Goal: Task Accomplishment & Management: Manage account settings

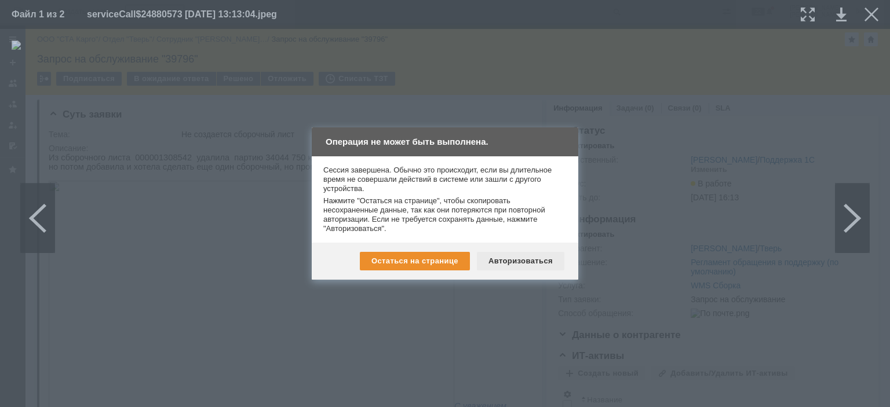
click at [517, 261] on div "Авторизоваться" at bounding box center [520, 261] width 87 height 19
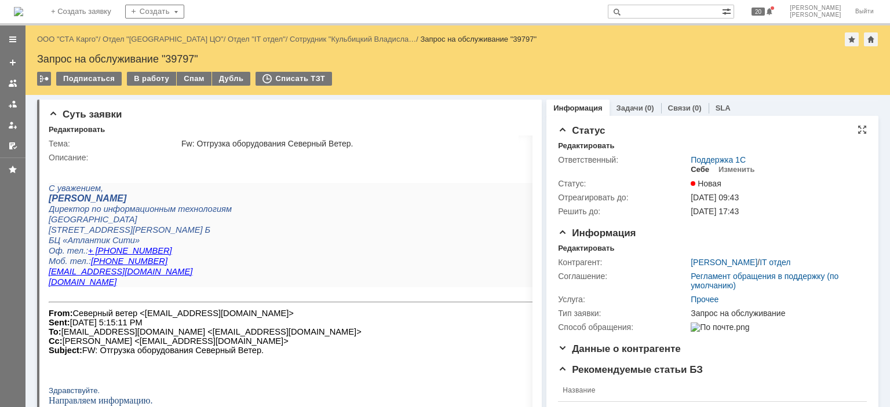
click at [696, 171] on div "Себе" at bounding box center [700, 169] width 19 height 9
click at [587, 243] on div "Информация Редактировать Контрагент: Кульбицкий Владислав / IT отдел Соглашение…" at bounding box center [712, 286] width 309 height 116
click at [584, 247] on div "Редактировать" at bounding box center [586, 248] width 56 height 9
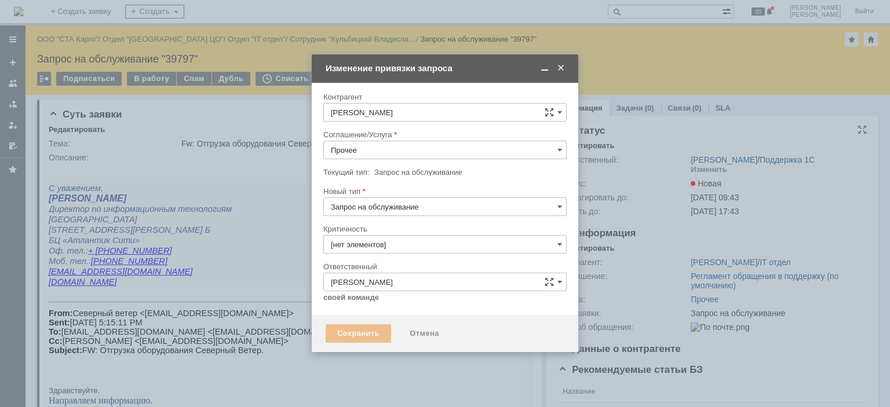
type input "3. Низкая"
type input "[не указано]"
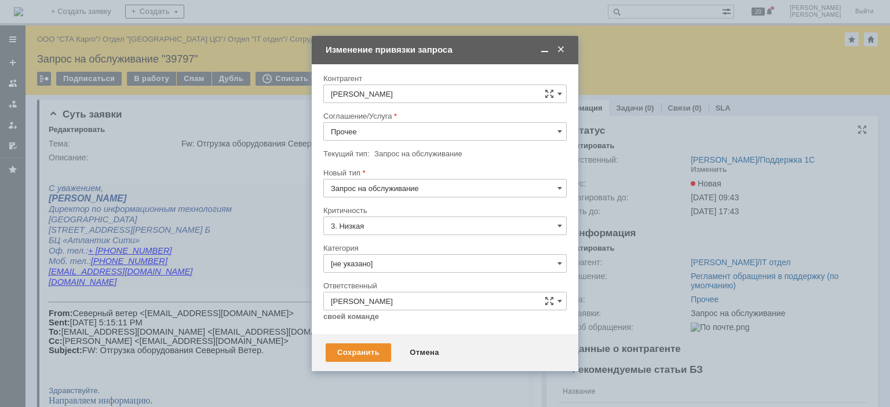
click at [396, 136] on input "Прочее" at bounding box center [444, 131] width 243 height 19
click at [382, 282] on span "WMS Прочее" at bounding box center [445, 283] width 228 height 9
type input "WMS Прочее"
click at [360, 355] on div "Сохранить" at bounding box center [358, 353] width 65 height 19
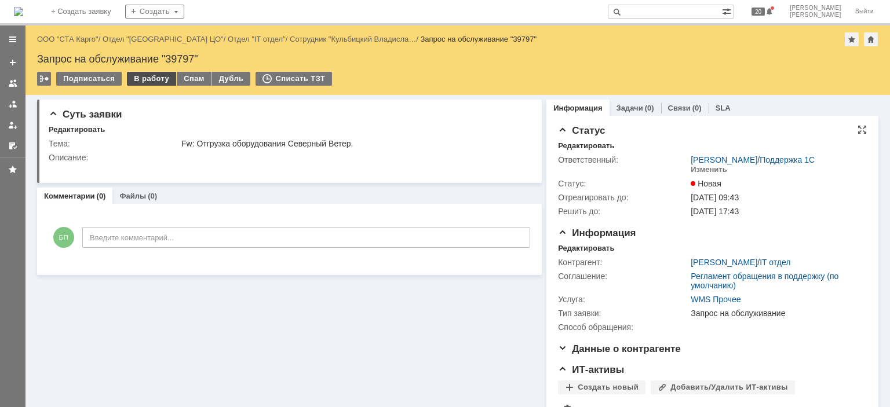
scroll to position [0, 0]
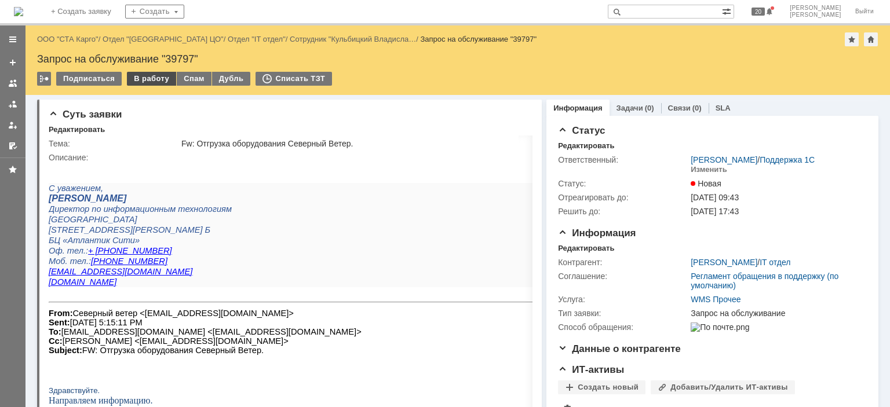
click at [154, 74] on div "В работу" at bounding box center [151, 79] width 49 height 14
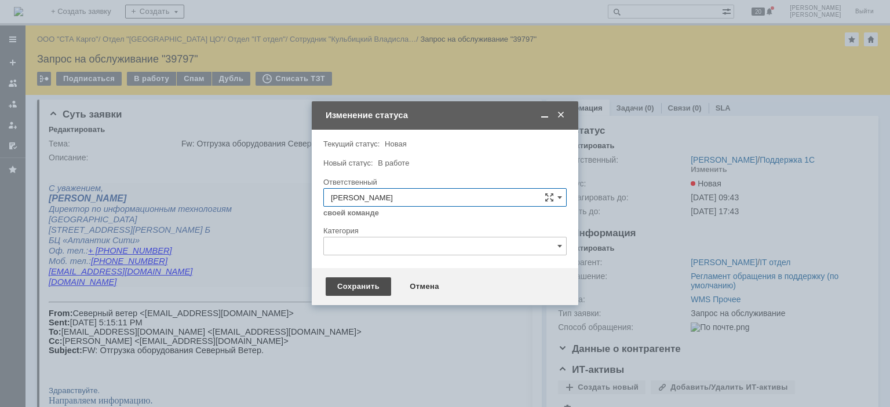
click at [371, 290] on div "Сохранить" at bounding box center [358, 287] width 65 height 19
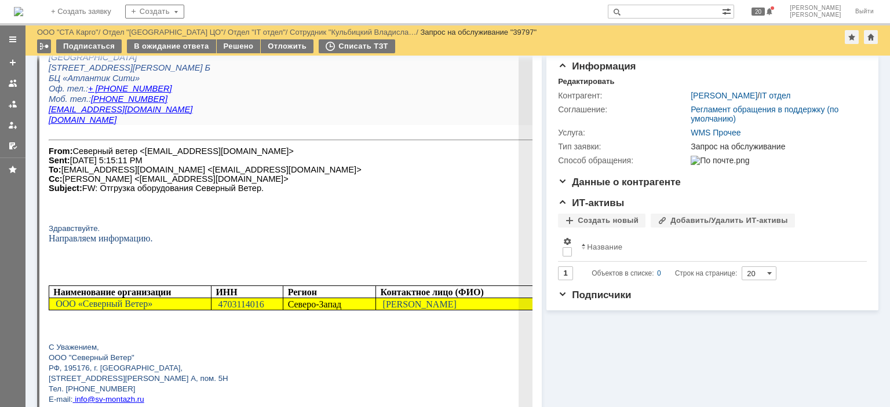
scroll to position [116, 0]
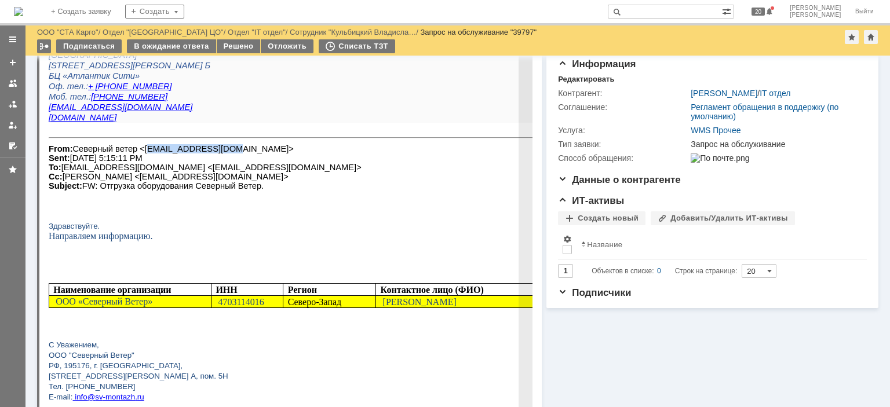
drag, startPoint x: 206, startPoint y: 153, endPoint x: 136, endPoint y: 154, distance: 70.7
click at [136, 154] on font "From: Северный ветер <info@sv-montazh.ru> Sent: Wednesday, October 1, 2025 5:15…" at bounding box center [205, 167] width 313 height 46
copy font "info@sv-montazh.ru"
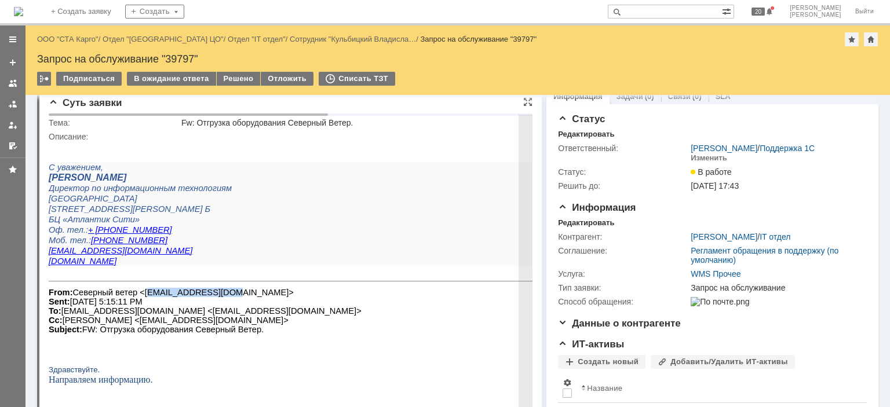
scroll to position [0, 0]
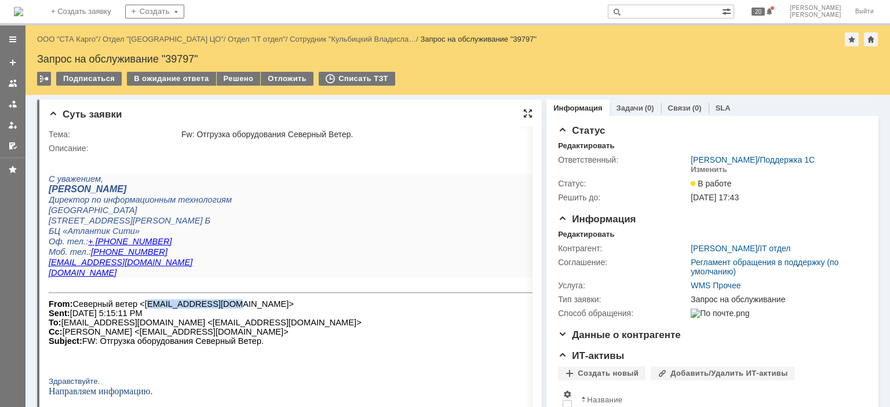
click at [523, 113] on div at bounding box center [527, 113] width 9 height 9
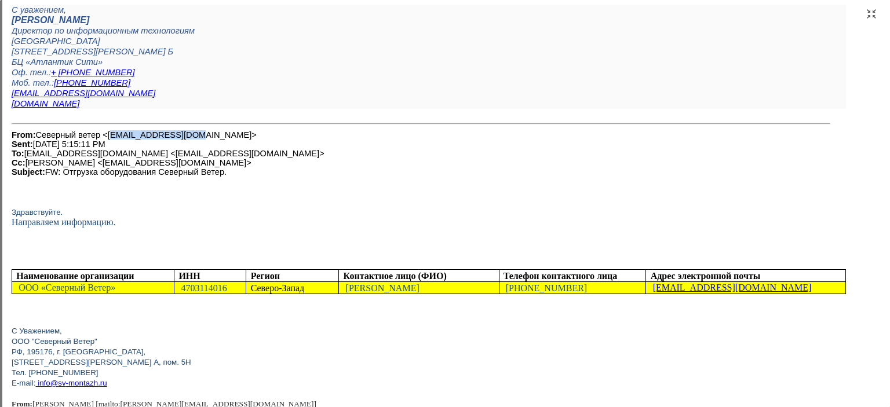
scroll to position [116, 0]
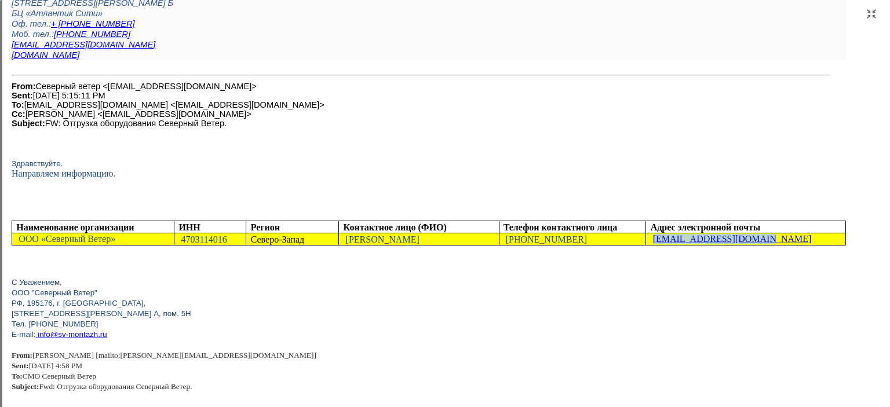
drag, startPoint x: 758, startPoint y: 249, endPoint x: 654, endPoint y: 254, distance: 104.4
click at [654, 244] on p "[EMAIL_ADDRESS][DOMAIN_NAME]" at bounding box center [746, 239] width 191 height 10
copy link "[EMAIL_ADDRESS][DOMAIN_NAME]"
drag, startPoint x: 584, startPoint y: 252, endPoint x: 508, endPoint y: 251, distance: 75.9
click at [508, 245] on p "[PHONE_NUMBER]" at bounding box center [572, 240] width 138 height 10
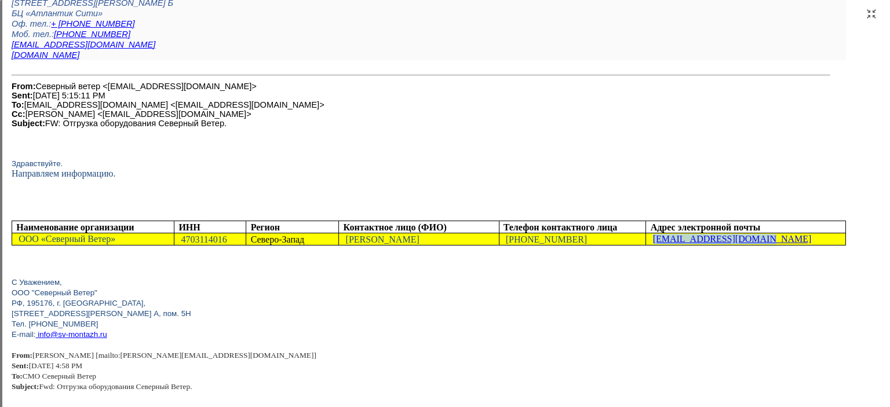
copy span "[PHONE_NUMBER]"
click at [563, 277] on p at bounding box center [429, 272] width 834 height 10
drag, startPoint x: 762, startPoint y: 250, endPoint x: 654, endPoint y: 250, distance: 108.3
click at [654, 244] on p "[EMAIL_ADDRESS][DOMAIN_NAME]" at bounding box center [746, 239] width 191 height 10
copy link "[EMAIL_ADDRESS][DOMAIN_NAME]"
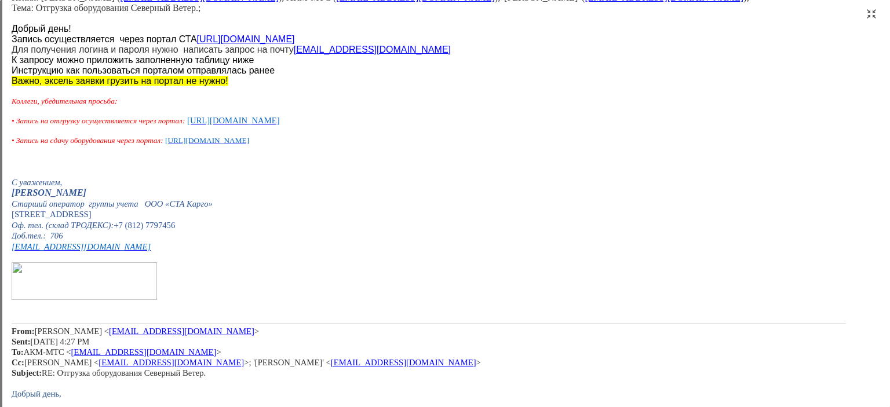
scroll to position [695, 0]
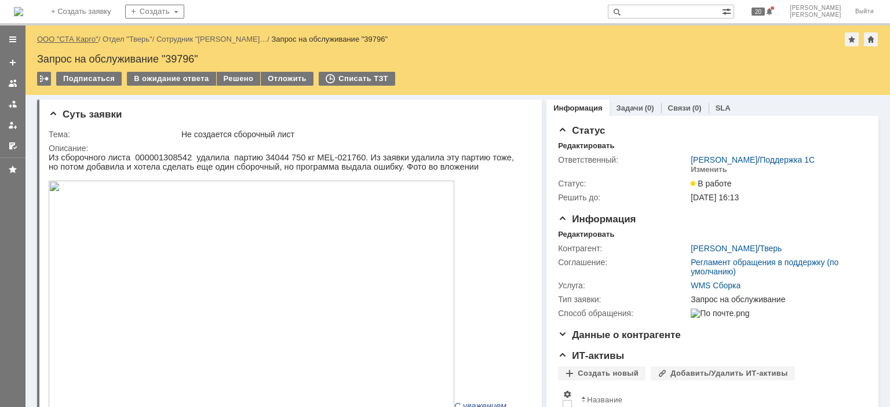
click at [82, 37] on link "ООО "СТА Карго"" at bounding box center [67, 39] width 61 height 9
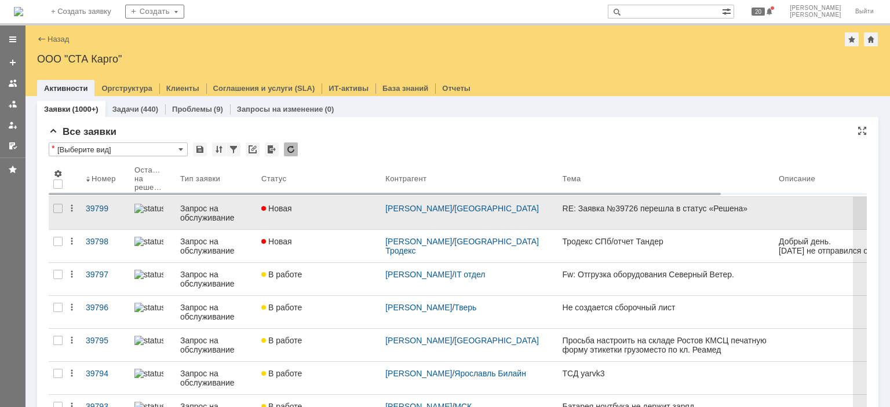
click at [324, 215] on link "Новая" at bounding box center [319, 213] width 124 height 32
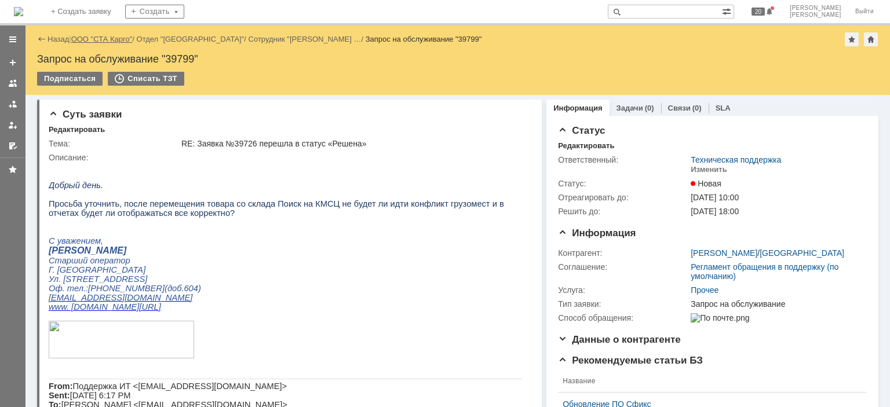
click at [89, 37] on link "ООО "СТА Карго"" at bounding box center [101, 39] width 61 height 9
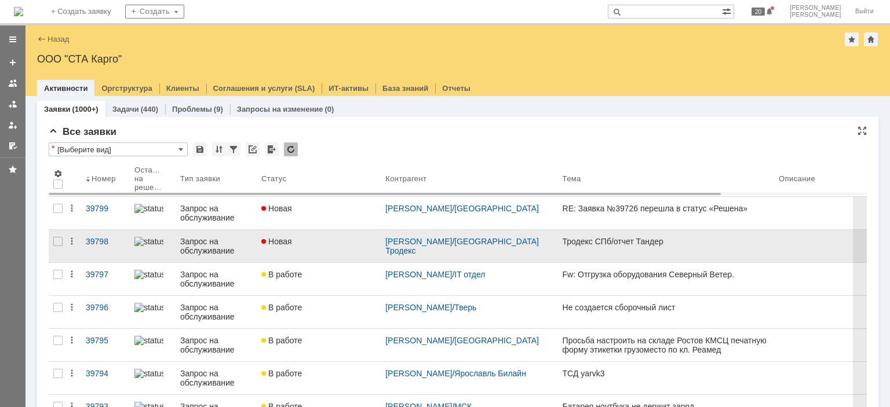
click at [351, 245] on div "Новая" at bounding box center [318, 241] width 115 height 9
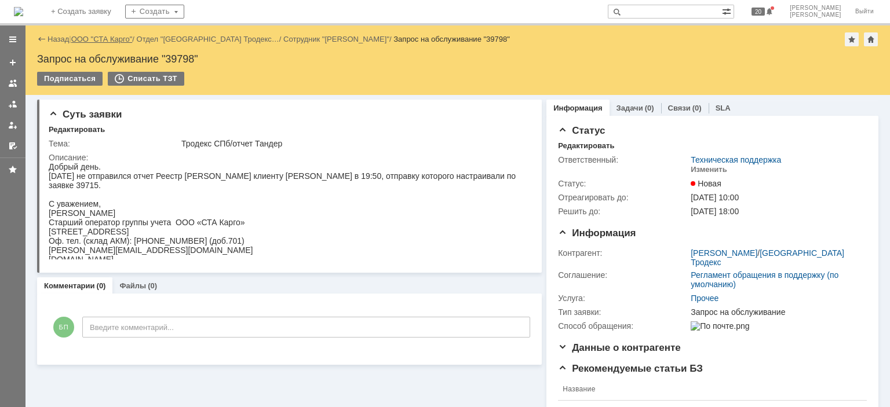
click at [96, 42] on link "ООО "СТА Карго"" at bounding box center [101, 39] width 61 height 9
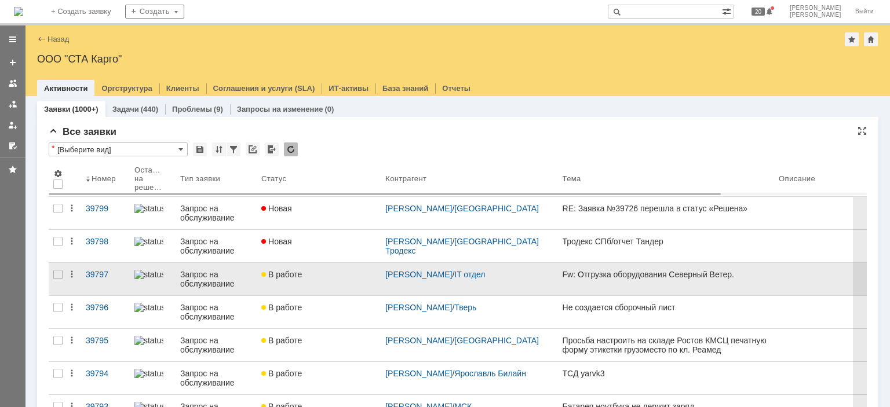
click at [340, 273] on div "В работе" at bounding box center [318, 274] width 115 height 9
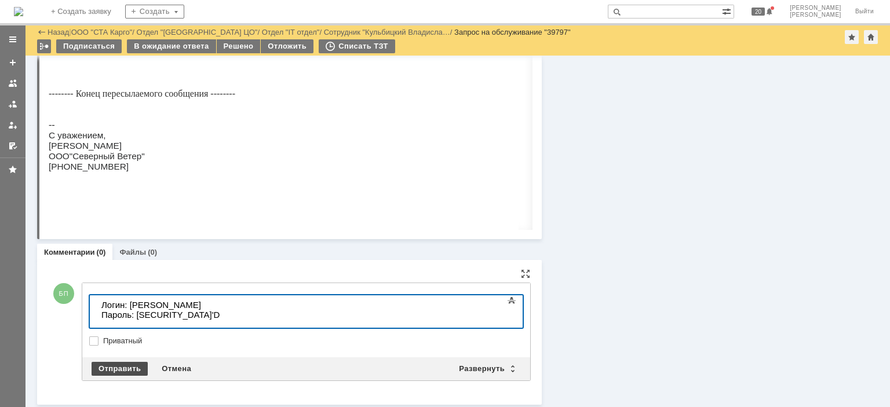
click at [114, 366] on div "Отправить" at bounding box center [120, 369] width 56 height 14
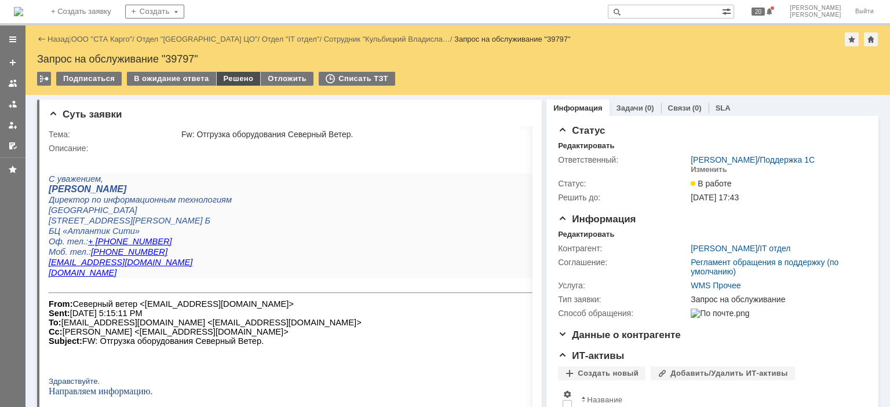
click at [243, 78] on div "Решено" at bounding box center [239, 79] width 44 height 14
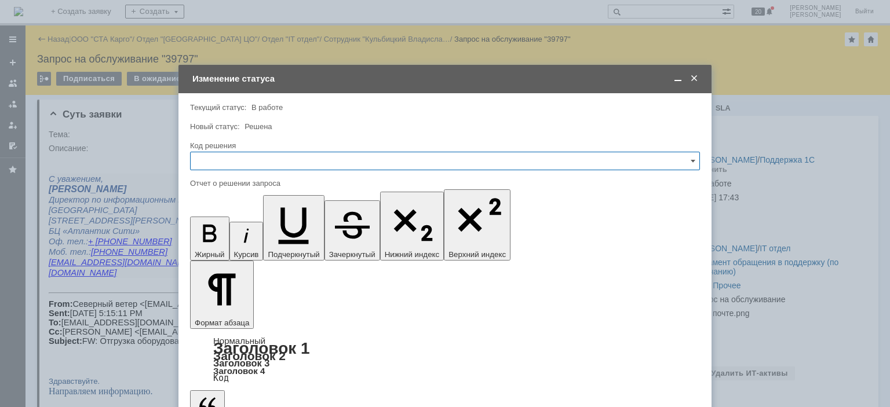
click at [280, 168] on input "text" at bounding box center [445, 161] width 510 height 19
click at [228, 315] on span "Решено" at bounding box center [445, 316] width 495 height 9
type input "Решено"
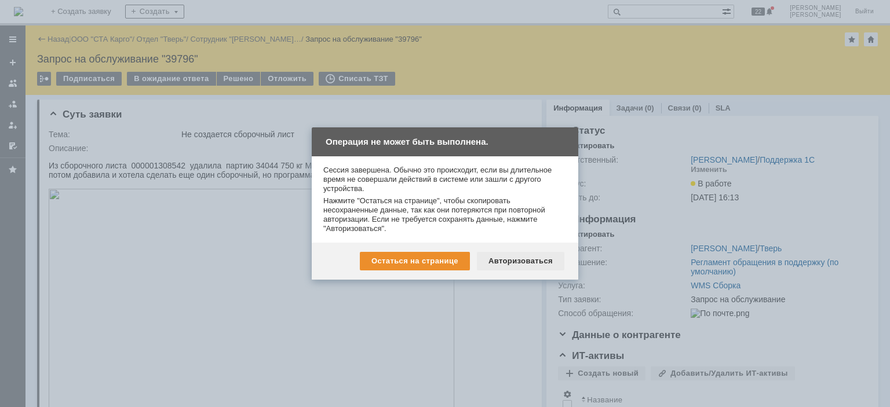
click at [542, 268] on div "Авторизоваться" at bounding box center [520, 261] width 87 height 19
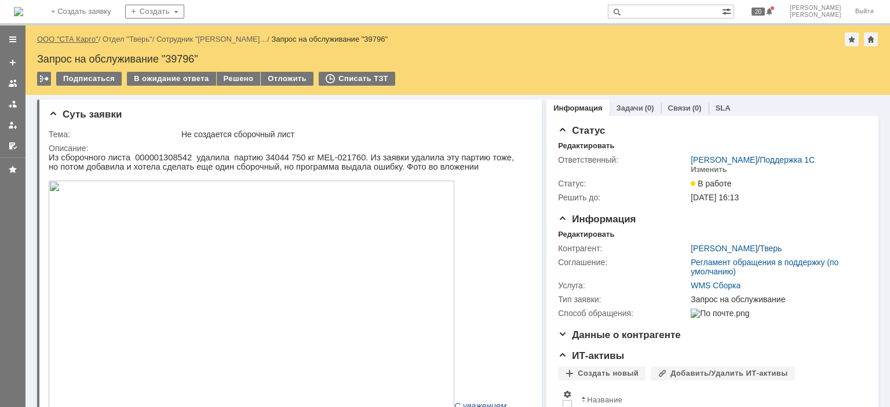
click at [81, 37] on link "ООО "СТА Карго"" at bounding box center [67, 39] width 61 height 9
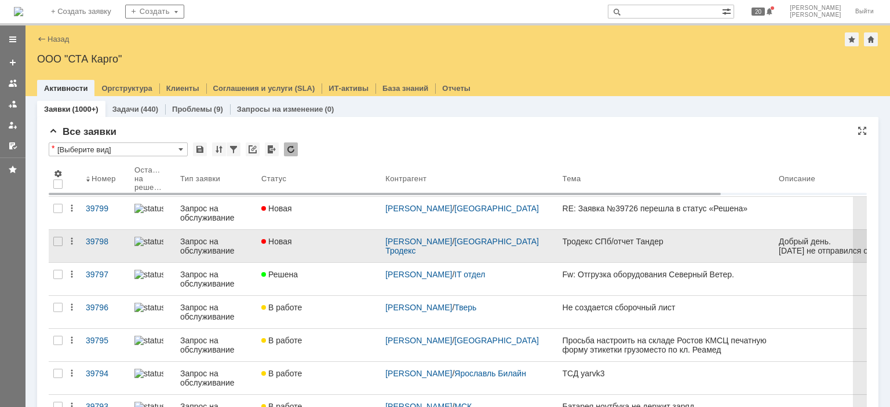
click at [321, 250] on link "Новая" at bounding box center [319, 246] width 124 height 32
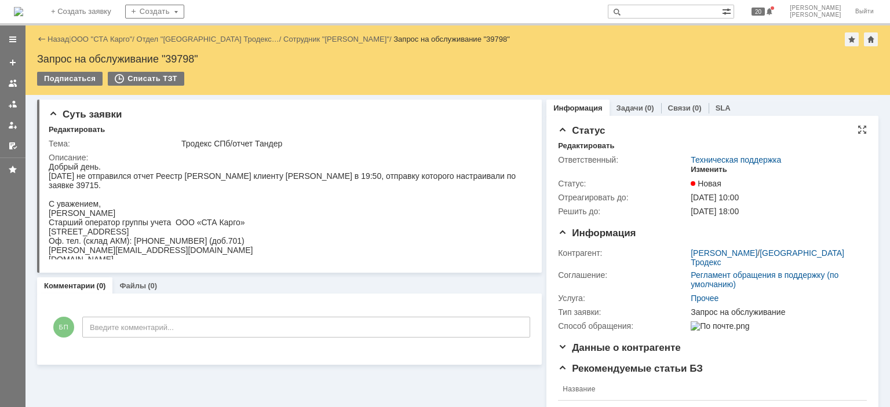
click at [707, 172] on div "Изменить" at bounding box center [709, 169] width 37 height 9
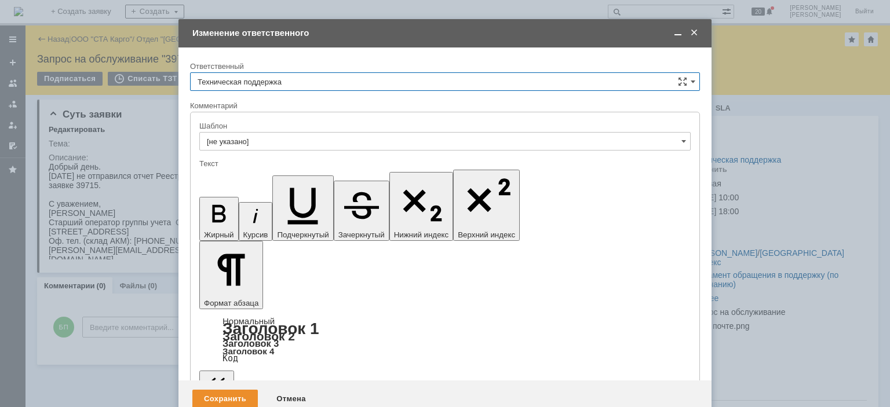
click at [333, 74] on input "Техническая поддержка" at bounding box center [445, 81] width 510 height 19
click at [257, 135] on div "[PERSON_NAME]" at bounding box center [445, 141] width 509 height 19
type input "[PERSON_NAME]"
click at [218, 390] on div "Сохранить" at bounding box center [224, 399] width 65 height 19
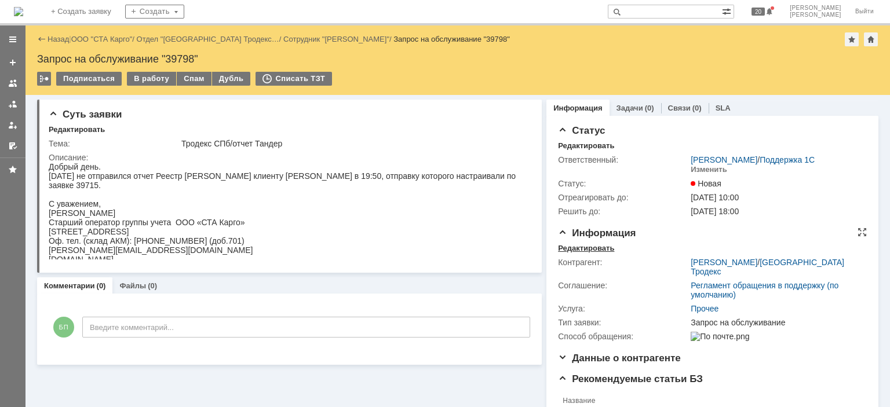
click at [572, 245] on div "Редактировать" at bounding box center [586, 248] width 56 height 9
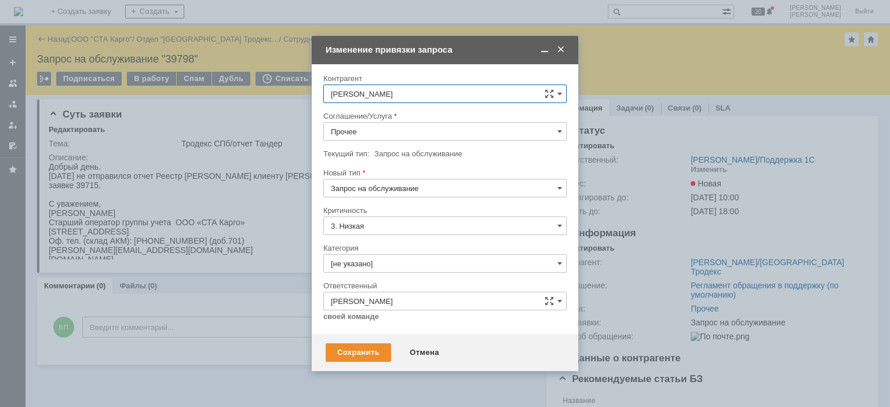
click at [406, 130] on input "Прочее" at bounding box center [444, 131] width 243 height 19
click at [396, 238] on div "WMS Отчетность" at bounding box center [445, 246] width 242 height 19
click at [387, 188] on input "Запрос на обслуживание" at bounding box center [444, 188] width 243 height 19
type input "WMS Отчетность"
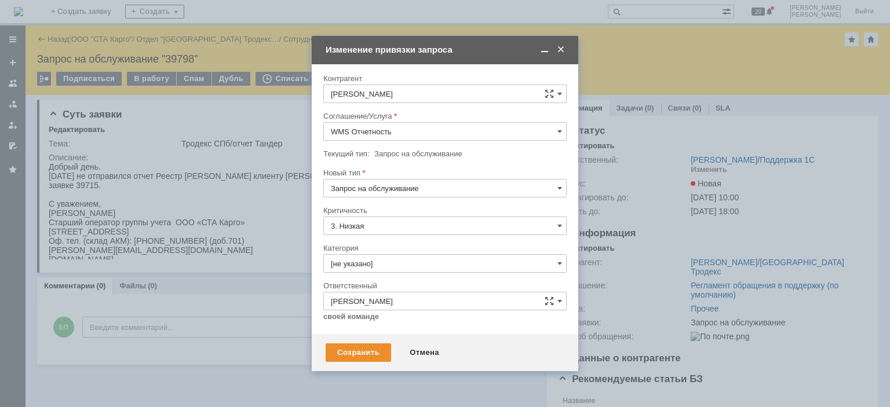
click at [361, 250] on span "Инцидент" at bounding box center [445, 247] width 228 height 9
type input "Инцидент"
click at [362, 353] on div "Сохранить" at bounding box center [358, 353] width 65 height 19
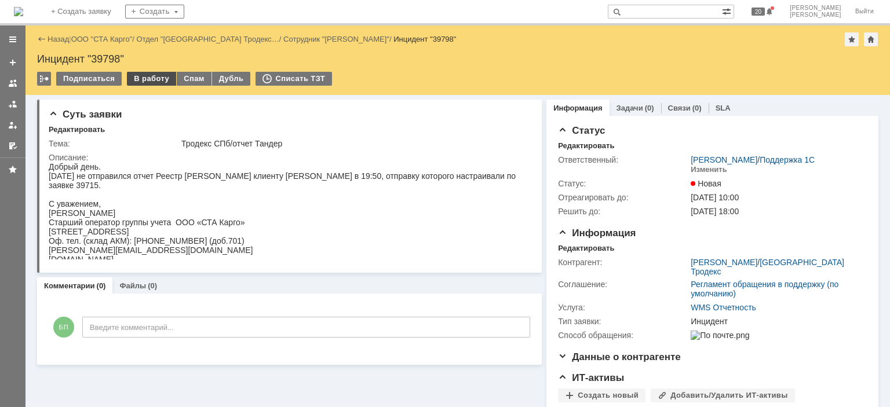
click at [144, 79] on div "В работу" at bounding box center [151, 79] width 49 height 14
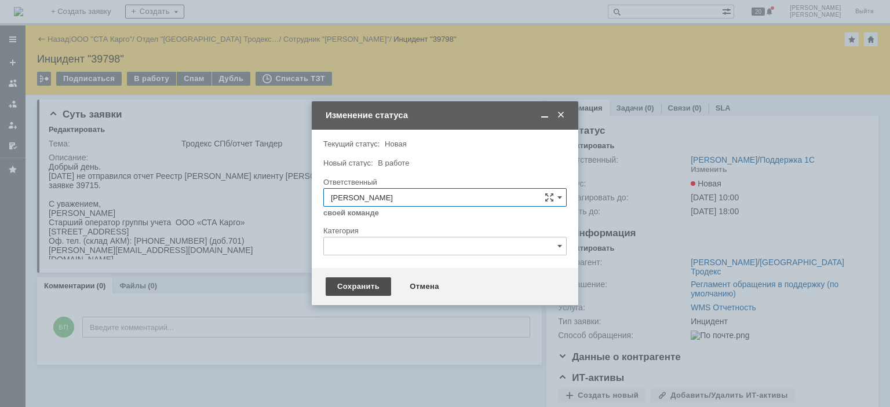
click at [355, 285] on div "Сохранить" at bounding box center [358, 287] width 65 height 19
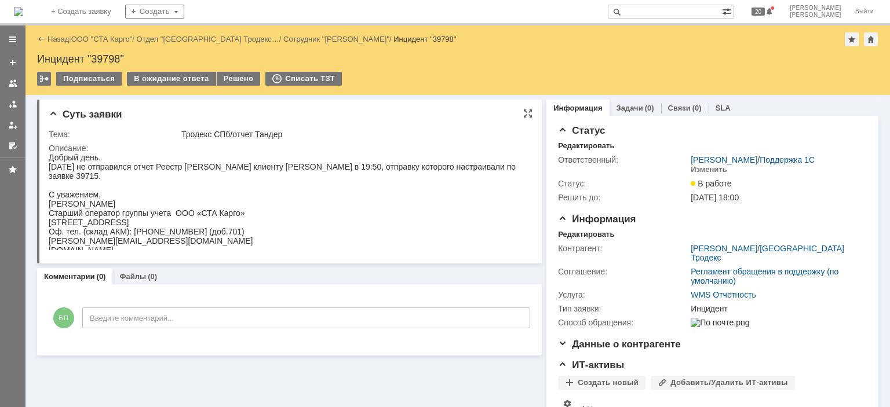
click at [470, 165] on div "Добрый день. Вчера не отправился отчет Реестр Актов клиенту Тандер в 19:50, отп…" at bounding box center [285, 204] width 473 height 102
copy div "39715"
click at [706, 11] on input "text" at bounding box center [665, 12] width 114 height 14
paste input "39715"
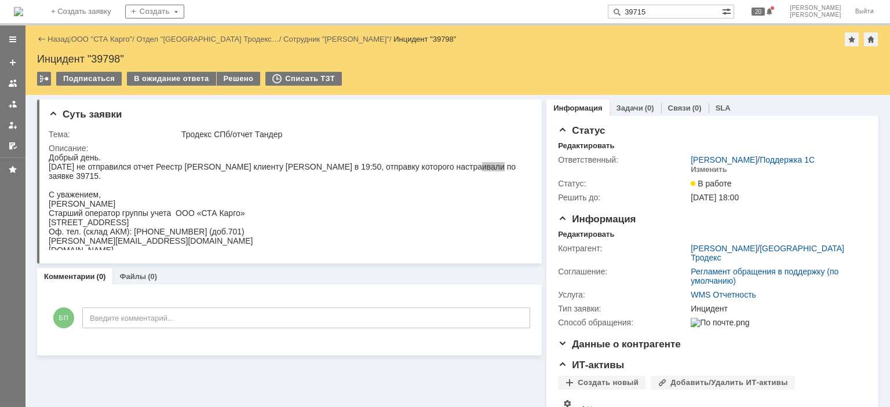
type input "39715"
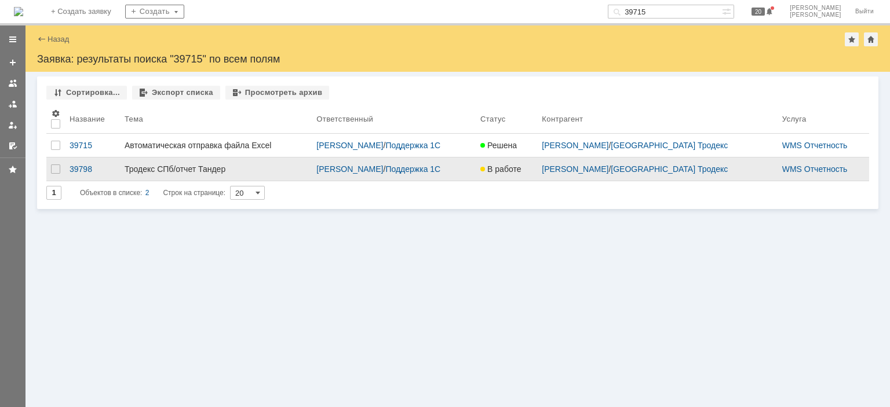
click at [446, 173] on div "Бабунов Павел / Поддержка 1С" at bounding box center [393, 169] width 155 height 9
click at [231, 165] on div "Тродекс СПб/отчет Тандер" at bounding box center [216, 169] width 183 height 9
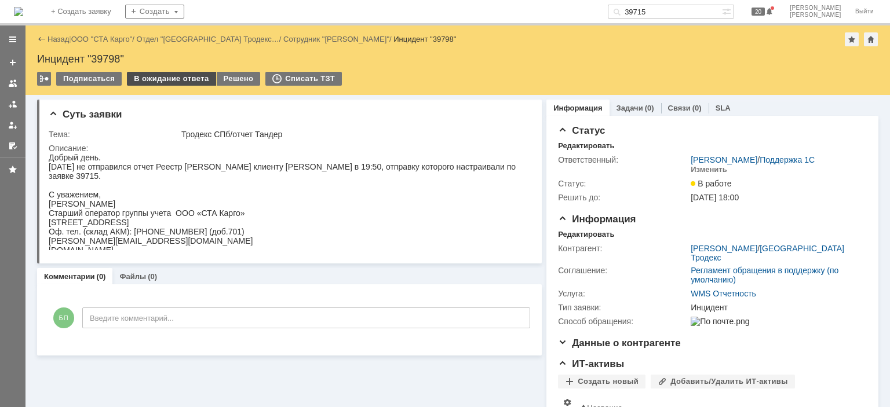
click at [167, 78] on div "В ожидание ответа" at bounding box center [171, 79] width 89 height 14
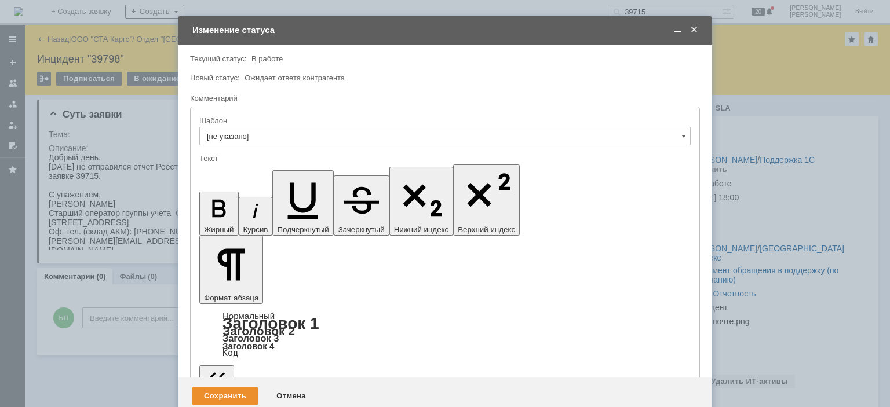
click at [233, 387] on div "Сохранить" at bounding box center [224, 396] width 65 height 19
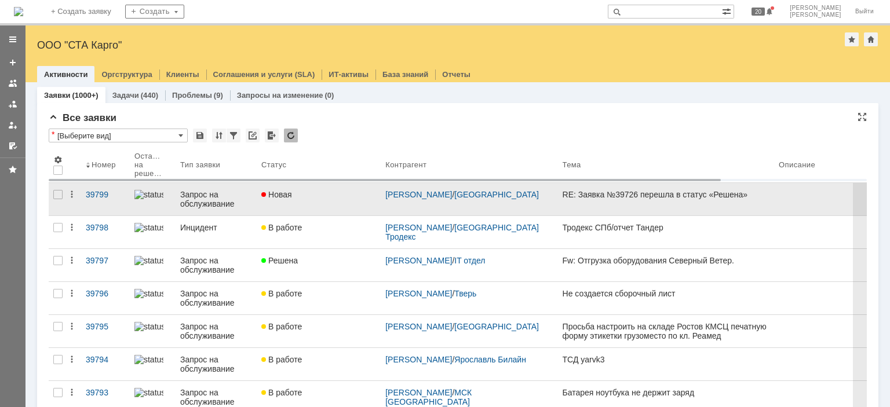
click at [331, 194] on div "Новая" at bounding box center [318, 194] width 115 height 9
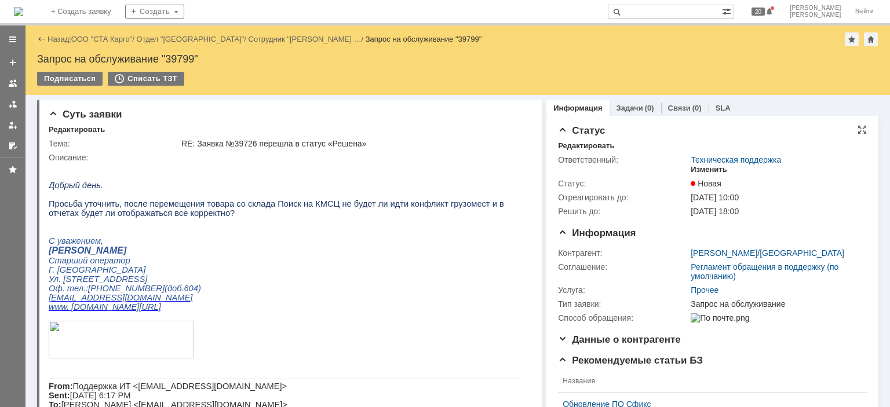
click at [711, 170] on div "Изменить" at bounding box center [709, 169] width 37 height 9
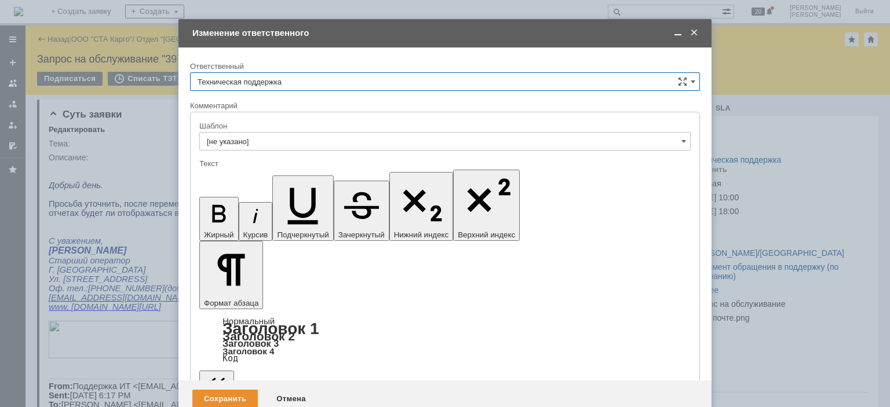
click at [350, 76] on input "Техническая поддержка" at bounding box center [445, 81] width 510 height 19
drag, startPoint x: 260, startPoint y: 134, endPoint x: 262, endPoint y: 174, distance: 40.6
click at [260, 134] on div "[PERSON_NAME]" at bounding box center [445, 141] width 509 height 19
type input "[PERSON_NAME]"
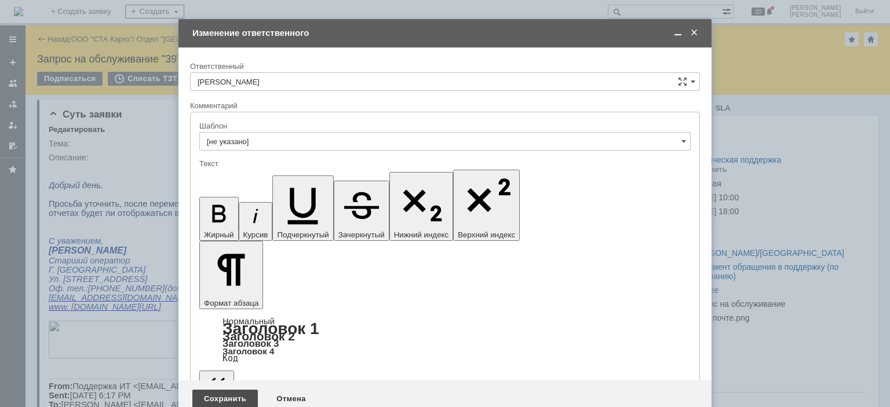
click at [241, 390] on div "Сохранить" at bounding box center [224, 399] width 65 height 19
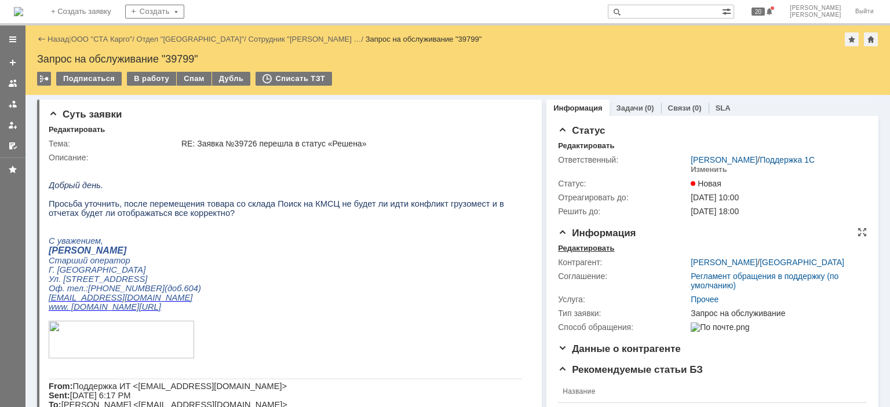
click at [572, 246] on div "Редактировать" at bounding box center [586, 248] width 56 height 9
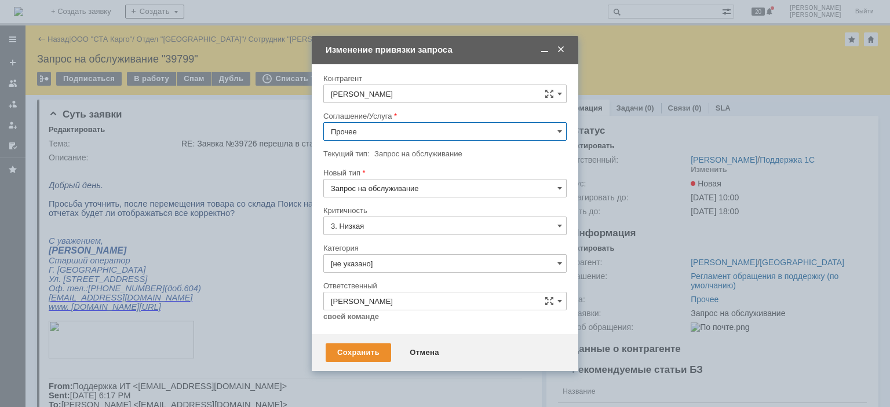
click at [386, 130] on input "Прочее" at bounding box center [444, 131] width 243 height 19
click at [431, 156] on span "WMS Перемещение" at bounding box center [445, 160] width 228 height 9
type input "WMS Перемещение"
click at [355, 354] on div "Сохранить" at bounding box center [358, 353] width 65 height 19
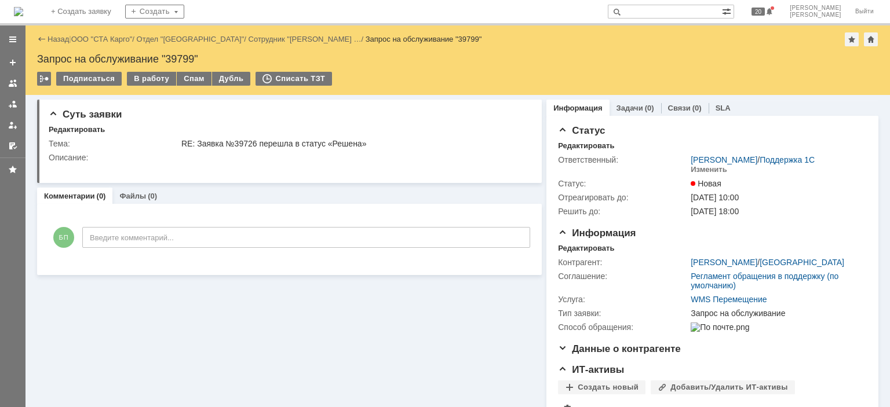
scroll to position [0, 0]
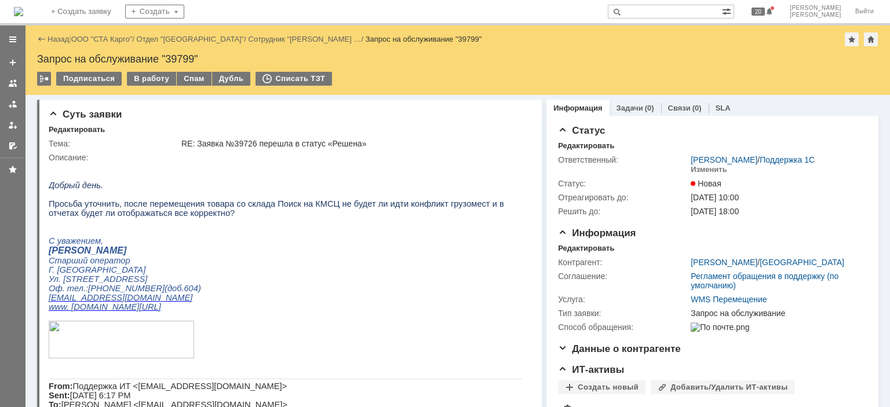
click at [134, 71] on div "Назад | ООО "СТА Карго" / Отдел "Ростов-на-Дону" / Сотрудник "Гончарова Светлан…" at bounding box center [457, 60] width 864 height 70
click at [139, 74] on div "В работу" at bounding box center [151, 79] width 49 height 14
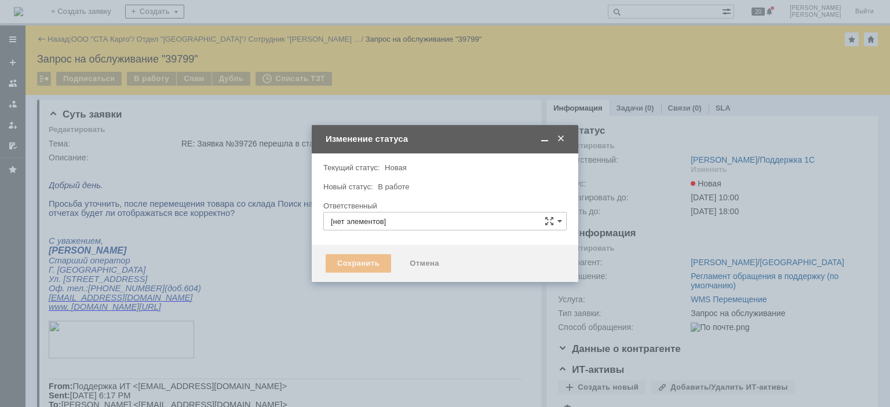
type input "[PERSON_NAME]"
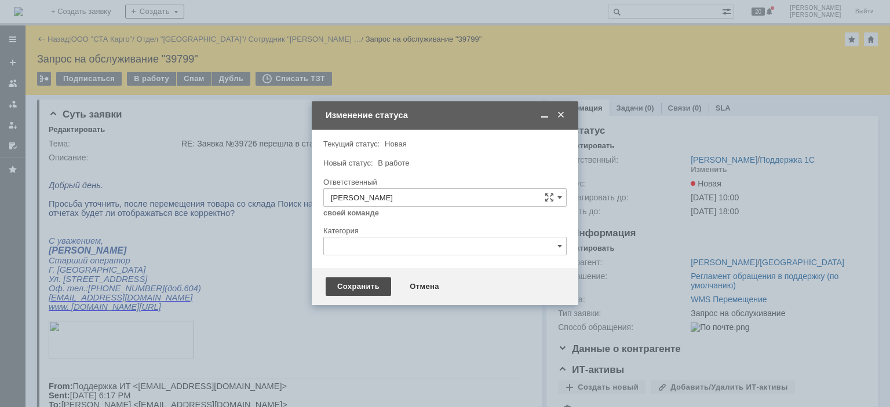
click at [364, 293] on div "Сохранить" at bounding box center [358, 287] width 65 height 19
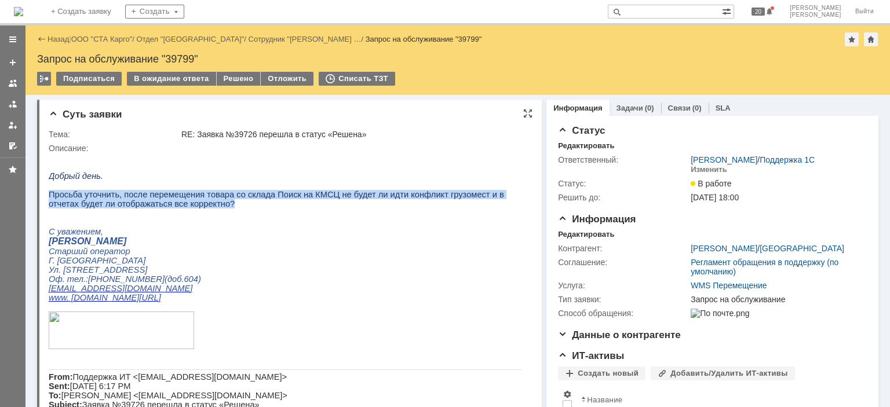
drag, startPoint x: 180, startPoint y: 209, endPoint x: 50, endPoint y: 199, distance: 130.2
click at [50, 199] on p "Просьба уточнить, после перемещения товара со склада Поиск на КМСЦ не будет ли …" at bounding box center [285, 199] width 473 height 19
click at [465, 206] on p "Просьба уточнить, после перемещения товара со склада Поиск на КМСЦ не будет ли …" at bounding box center [285, 199] width 473 height 19
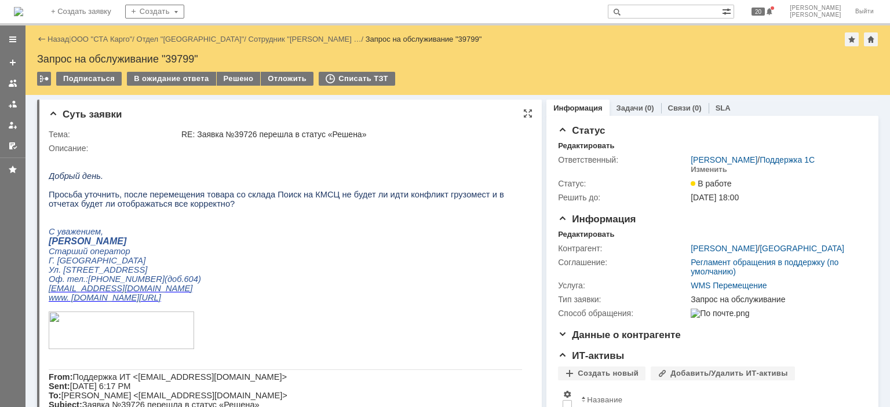
click at [240, 131] on div "RE: Заявка №39726 перешла в статус «Решена»" at bounding box center [353, 134] width 344 height 9
copy div "39726"
click at [175, 76] on div "В ожидание ответа" at bounding box center [171, 79] width 89 height 14
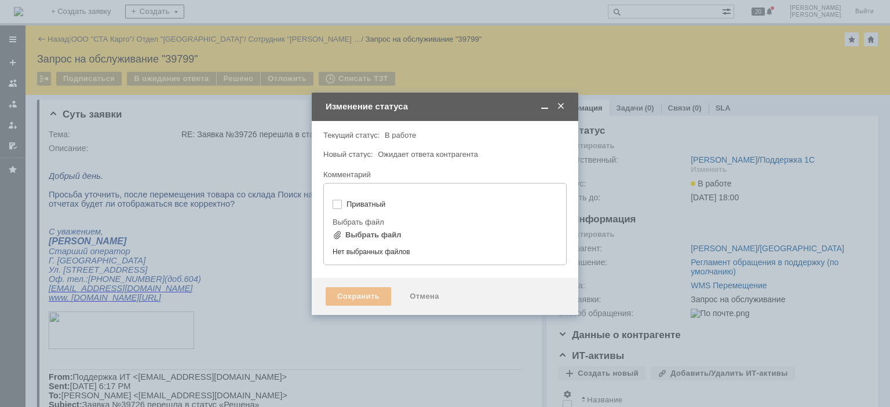
type input "[не указано]"
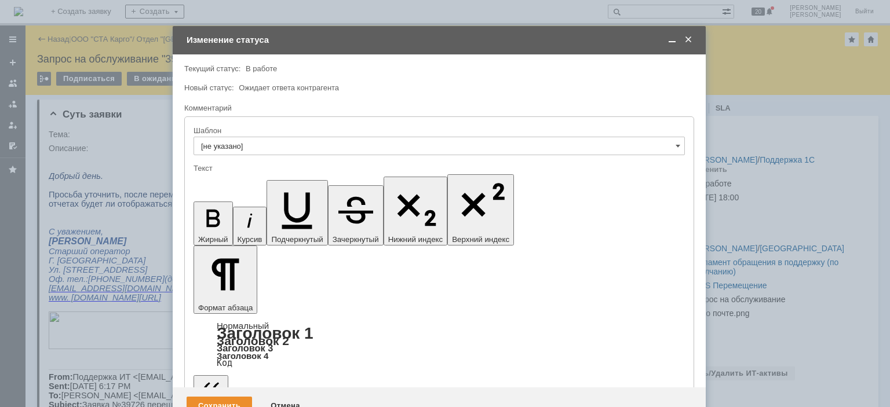
drag, startPoint x: 324, startPoint y: 32, endPoint x: 318, endPoint y: 42, distance: 11.4
click at [318, 42] on div "Изменение статуса" at bounding box center [441, 40] width 508 height 10
click at [672, 39] on span at bounding box center [672, 40] width 12 height 10
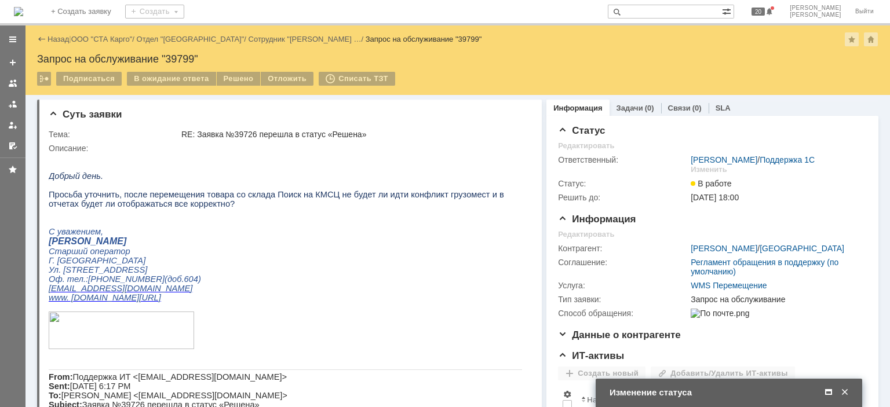
click at [831, 398] on span at bounding box center [829, 393] width 12 height 10
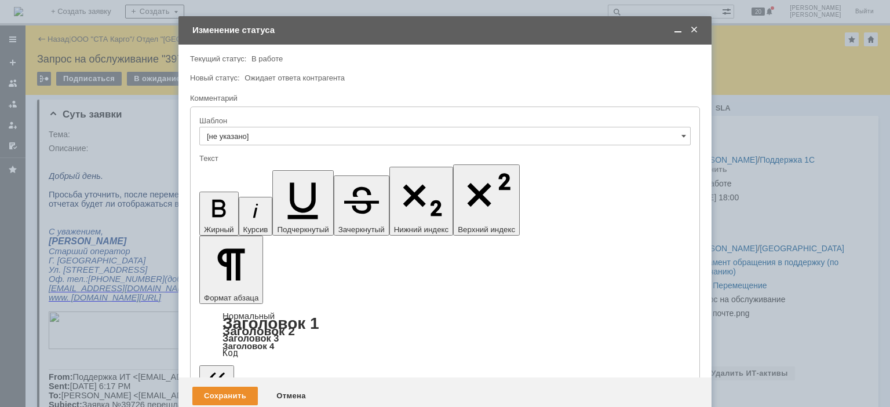
drag, startPoint x: 313, startPoint y: 3239, endPoint x: 513, endPoint y: 3523, distance: 347.7
click at [290, 387] on div "Отмена" at bounding box center [291, 396] width 53 height 19
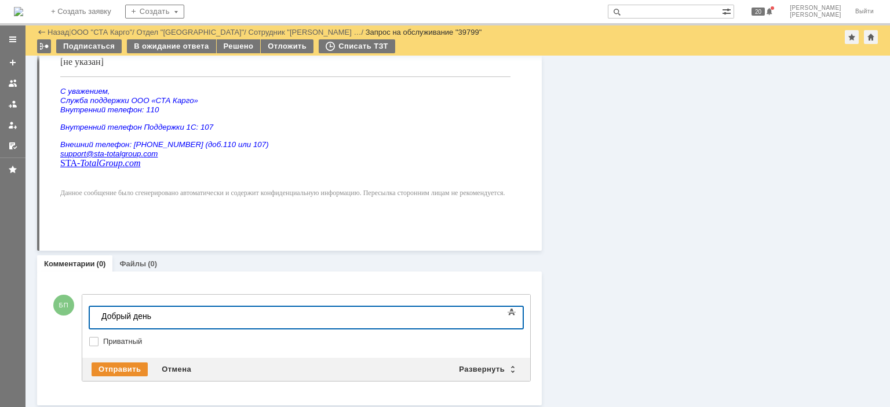
scroll to position [522, 0]
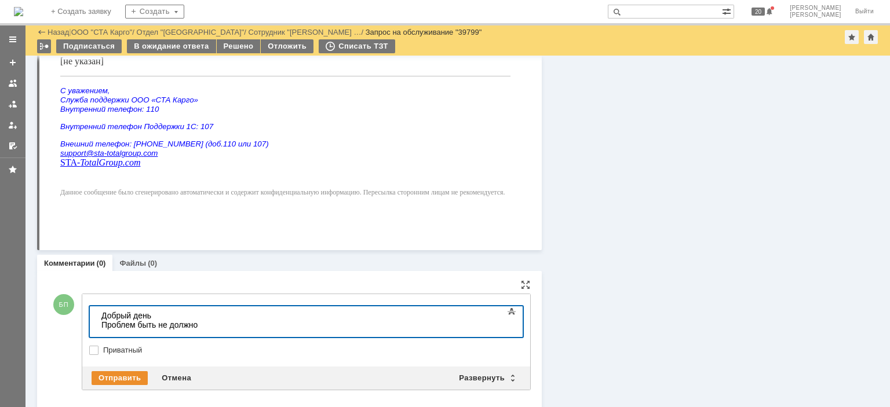
click at [237, 328] on div "Проблем быть не должно" at bounding box center [183, 324] width 165 height 9
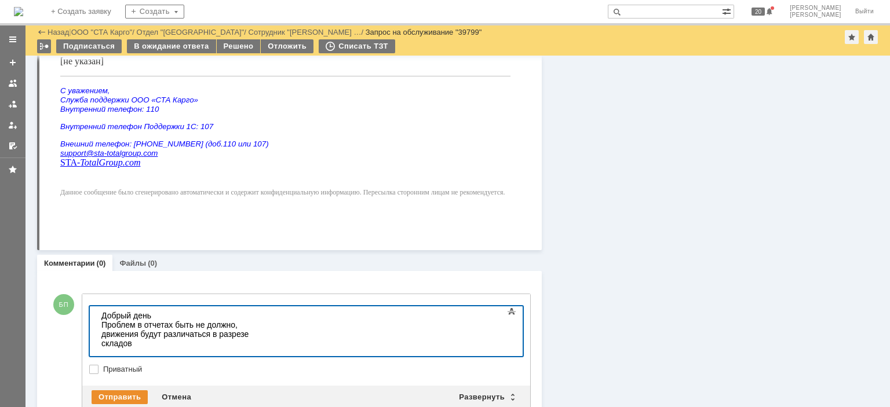
click at [105, 348] on div at bounding box center [183, 352] width 165 height 9
drag, startPoint x: 130, startPoint y: 346, endPoint x: 86, endPoint y: 342, distance: 44.2
click at [97, 342] on html "Добрый день Проблем в отчетах быть не должно, движения будут различаться в разр…" at bounding box center [184, 338] width 174 height 65
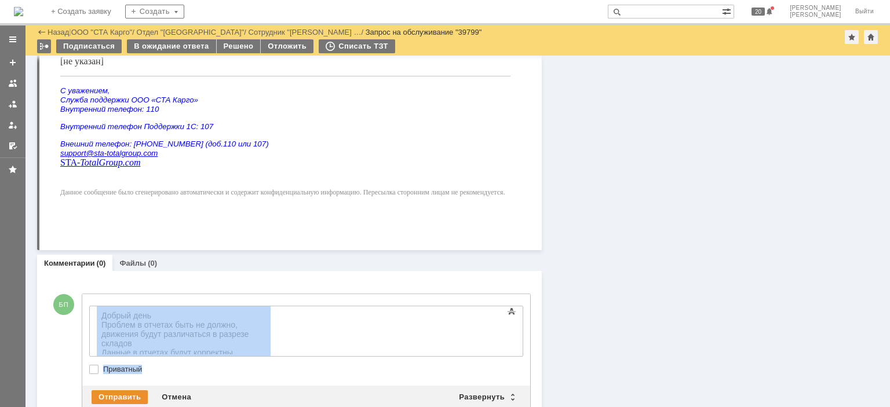
drag, startPoint x: 221, startPoint y: 704, endPoint x: 208, endPoint y: 353, distance: 350.8
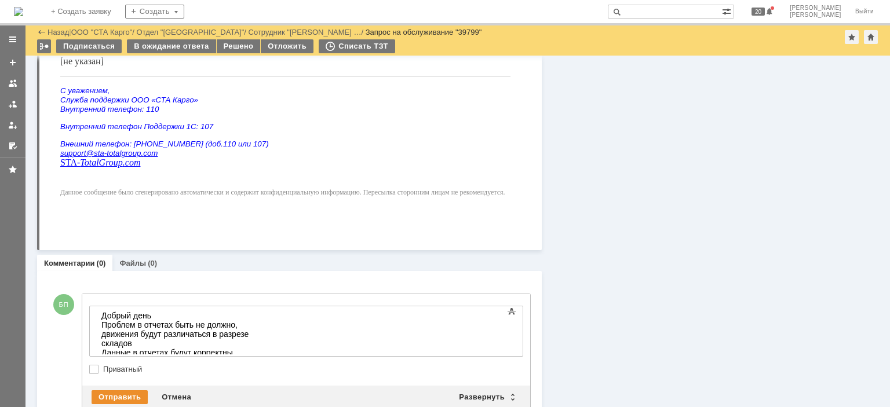
click at [236, 357] on div "Конфликта с грузоместами не будет" at bounding box center [183, 361] width 165 height 9
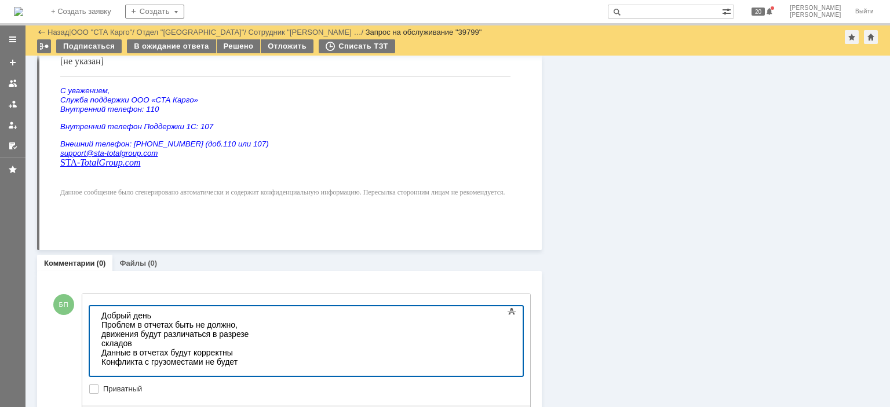
scroll to position [570, 0]
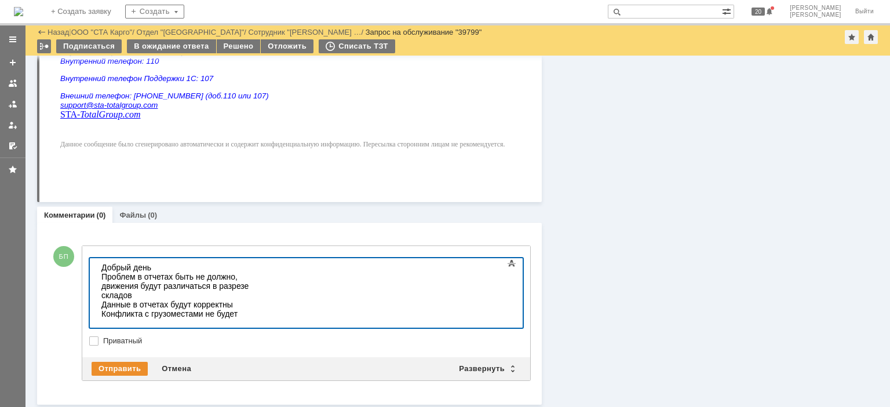
click at [184, 328] on div "Можно оставлять прежние грузоместа" at bounding box center [183, 332] width 165 height 9
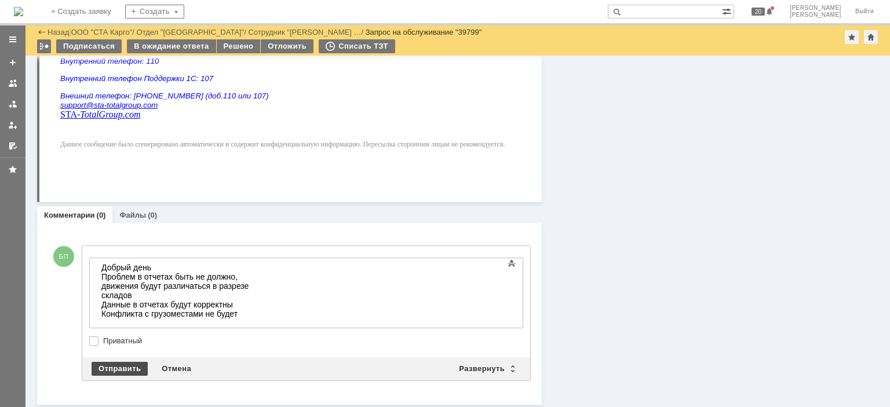
click at [111, 362] on div "Отправить" at bounding box center [120, 369] width 56 height 14
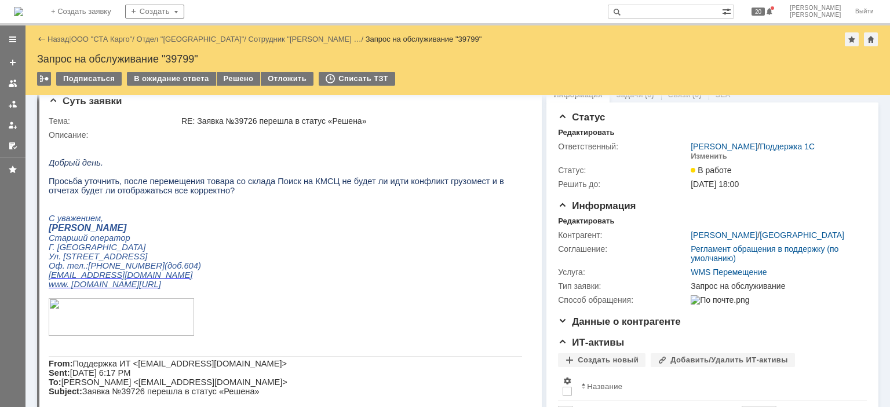
scroll to position [0, 0]
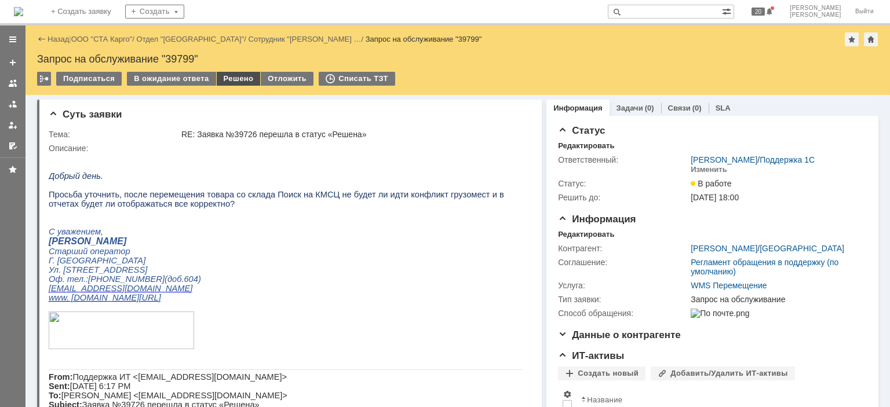
click at [240, 78] on div "Решено" at bounding box center [239, 79] width 44 height 14
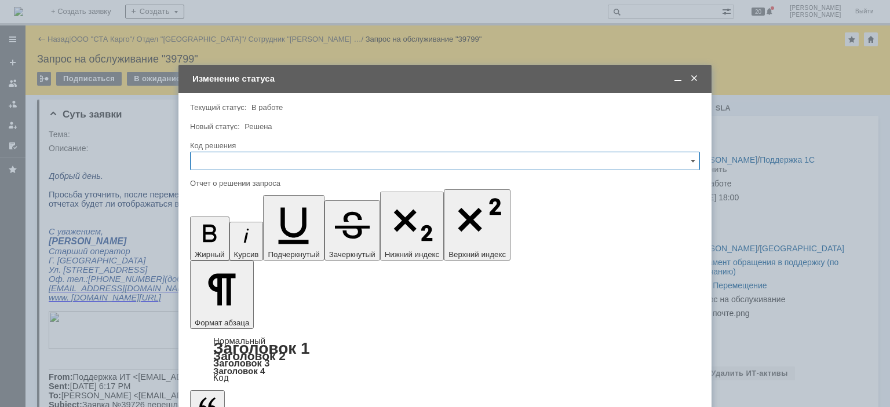
click at [243, 166] on input "text" at bounding box center [445, 161] width 510 height 19
click at [227, 315] on span "Решено" at bounding box center [445, 316] width 495 height 9
type input "Решено"
click at [264, 158] on input "Решено" at bounding box center [445, 161] width 510 height 19
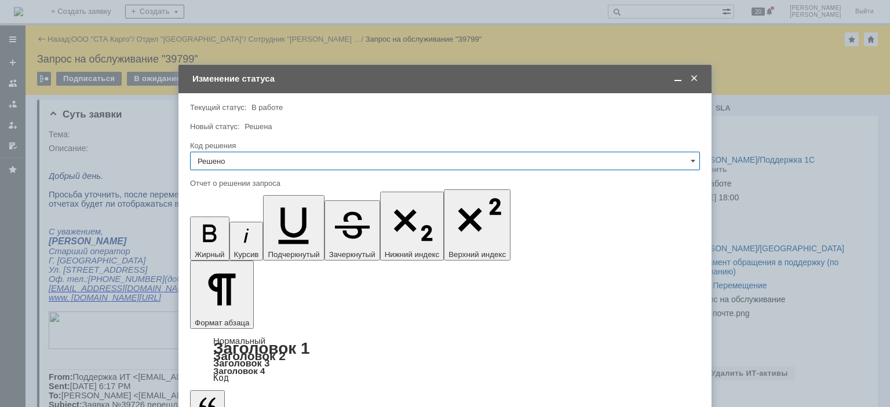
type input "Решено"
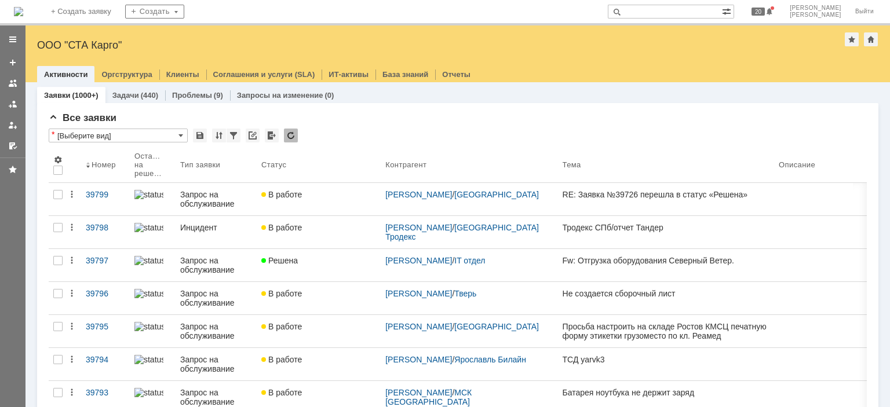
click at [676, 8] on input "text" at bounding box center [665, 12] width 114 height 14
type input "39726"
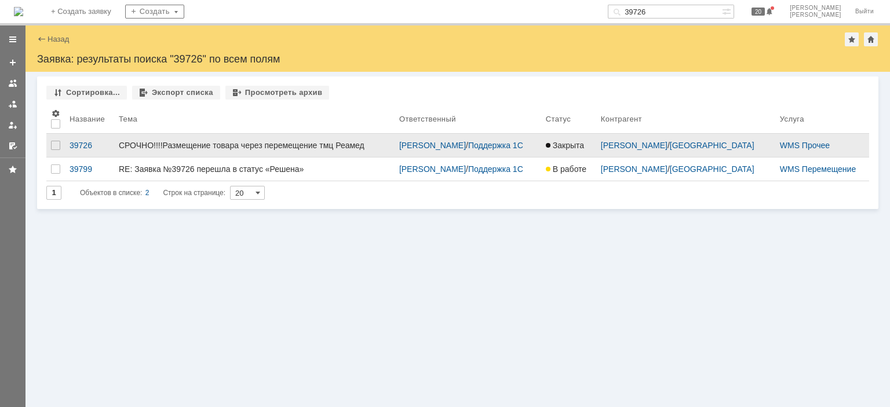
click at [382, 148] on link "СРОЧНО!!!!Размещение товара через перемещение тмц Реамед" at bounding box center [254, 145] width 280 height 23
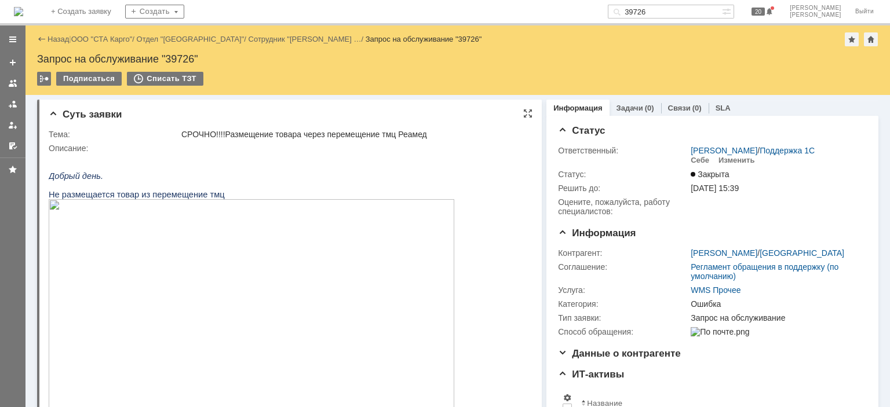
click at [310, 231] on img at bounding box center [252, 313] width 406 height 228
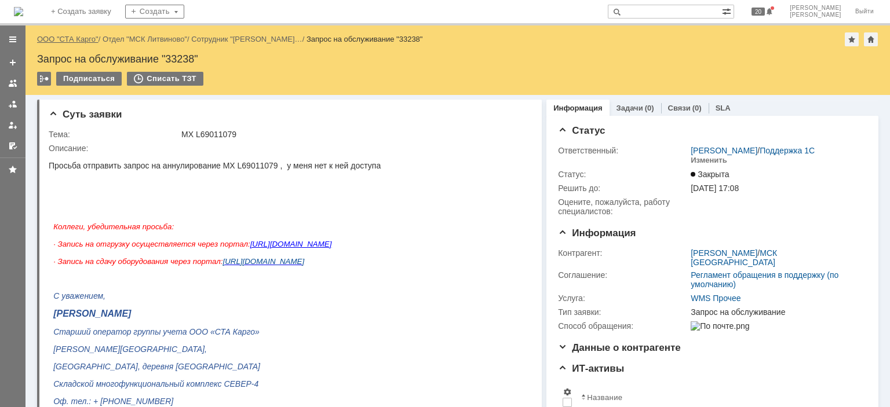
click at [74, 39] on link "ООО "СТА Карго"" at bounding box center [67, 39] width 61 height 9
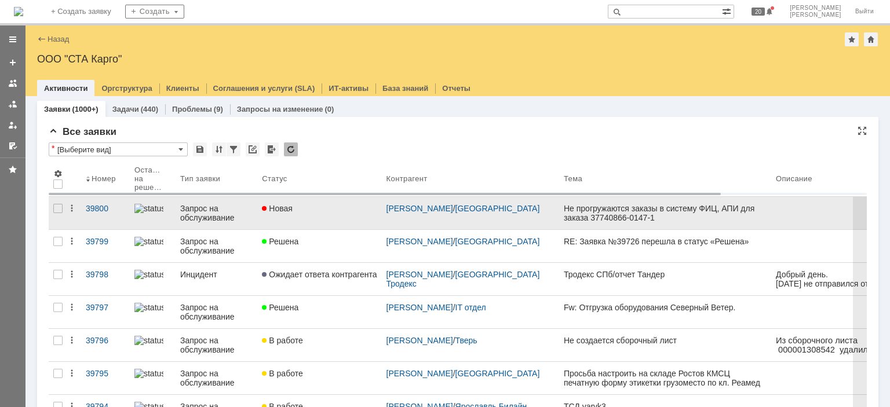
click at [320, 204] on div "Новая" at bounding box center [319, 208] width 115 height 9
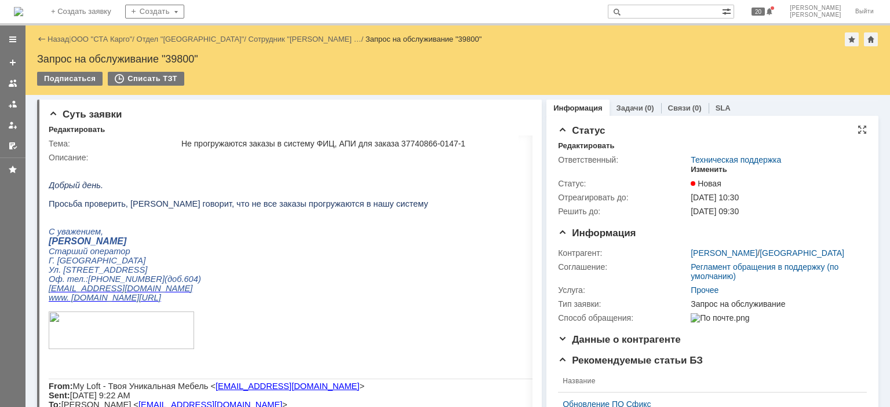
click at [701, 169] on div "Изменить" at bounding box center [709, 169] width 37 height 9
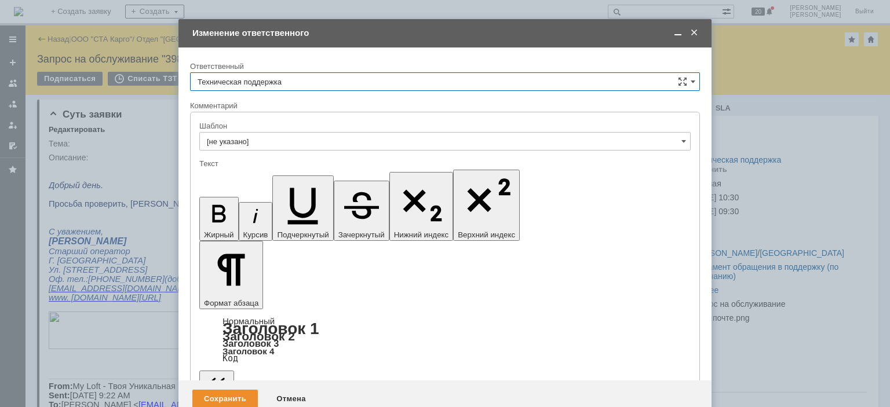
click at [341, 76] on input "Техническая поддержка" at bounding box center [445, 81] width 510 height 19
click at [263, 134] on div "[PERSON_NAME]" at bounding box center [445, 141] width 509 height 19
type input "[PERSON_NAME]"
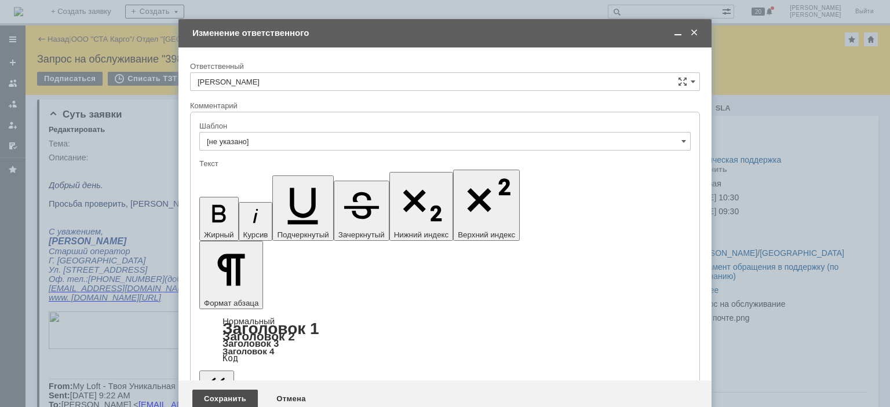
click at [220, 390] on div "Сохранить" at bounding box center [224, 399] width 65 height 19
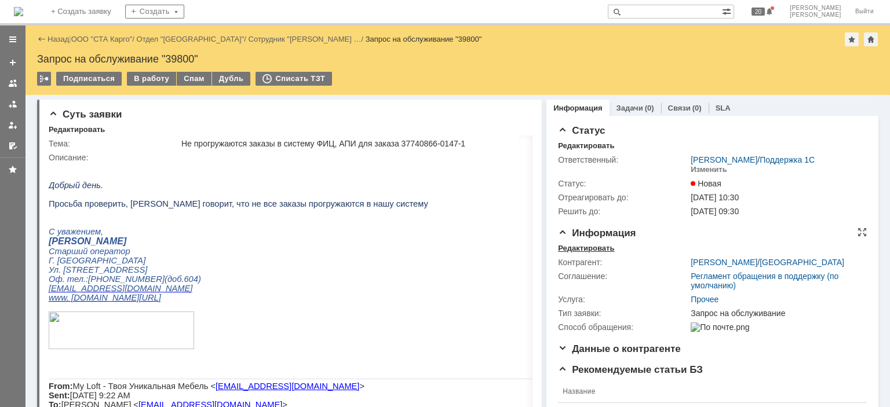
click at [576, 245] on div "Редактировать" at bounding box center [586, 248] width 56 height 9
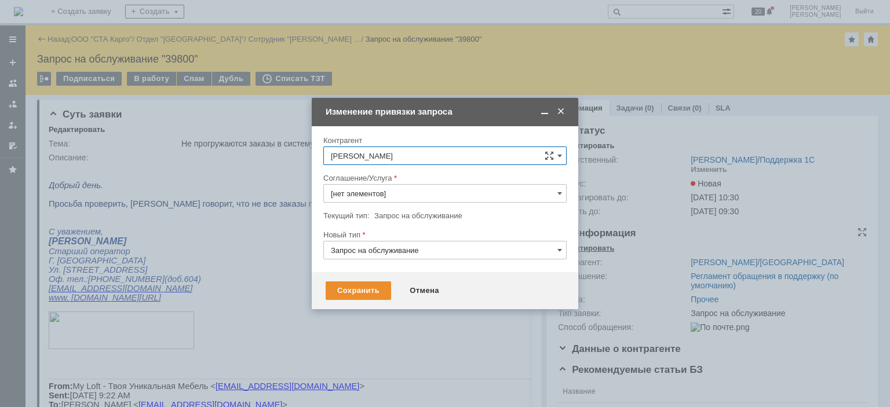
type input "Прочее"
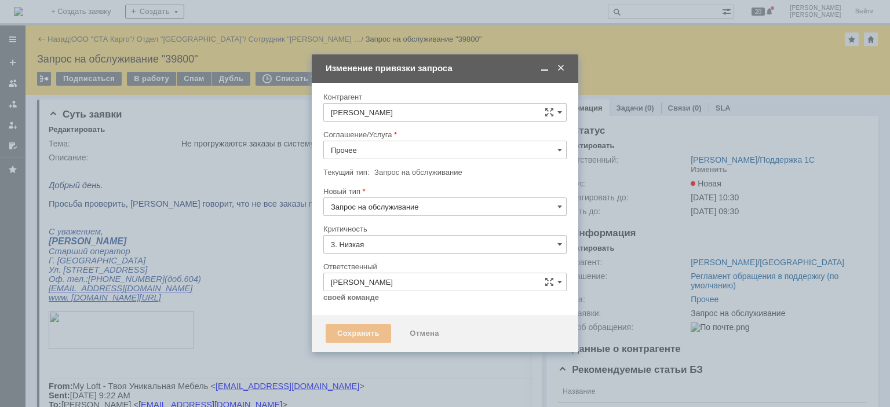
type input "[не указано]"
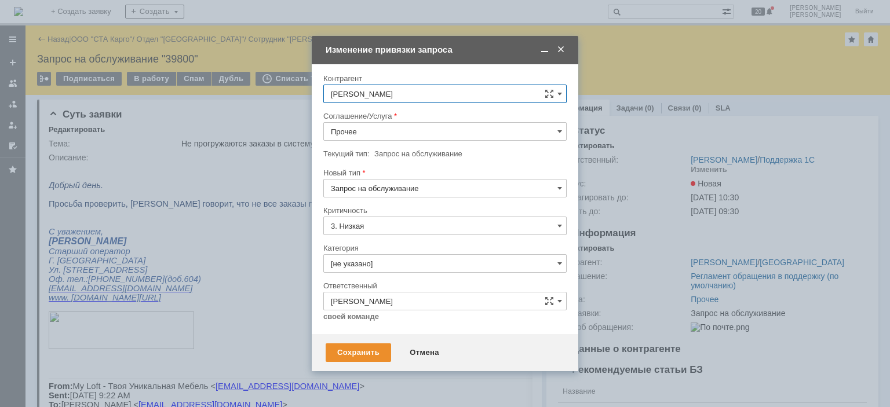
click at [400, 188] on input "Запрос на обслуживание" at bounding box center [444, 188] width 243 height 19
click at [394, 135] on input "Прочее" at bounding box center [444, 131] width 243 height 19
type input "Запрос на обслуживание"
click at [413, 191] on span "WMS Обмены" at bounding box center [445, 188] width 228 height 9
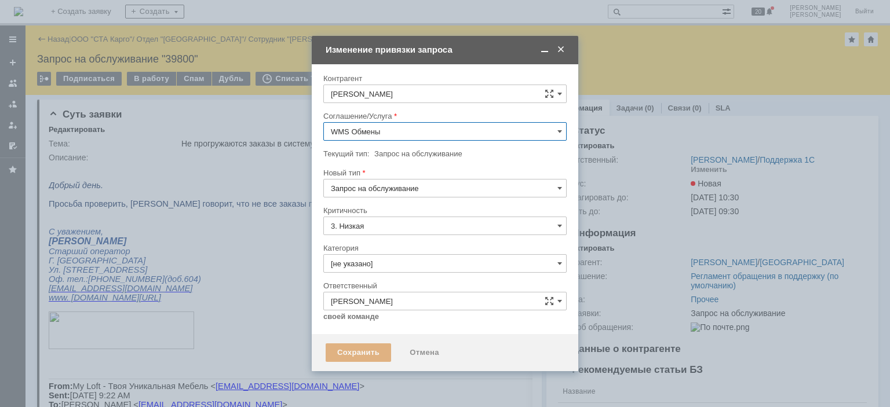
type input "WMS Обмены"
click at [351, 354] on div "Сохранить" at bounding box center [358, 353] width 65 height 19
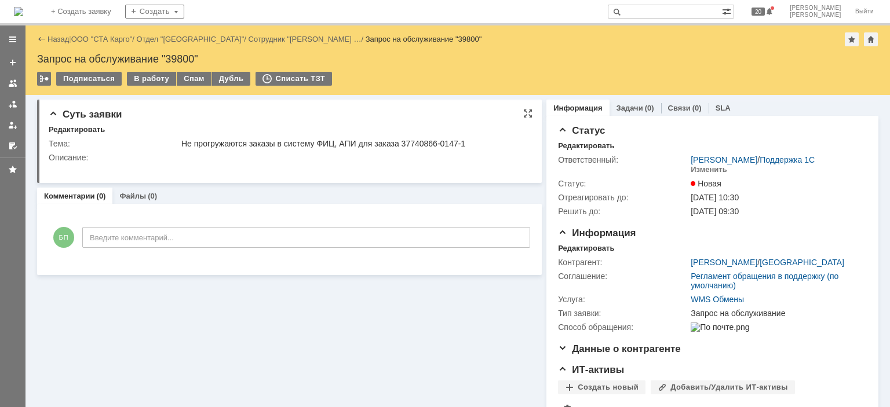
scroll to position [0, 0]
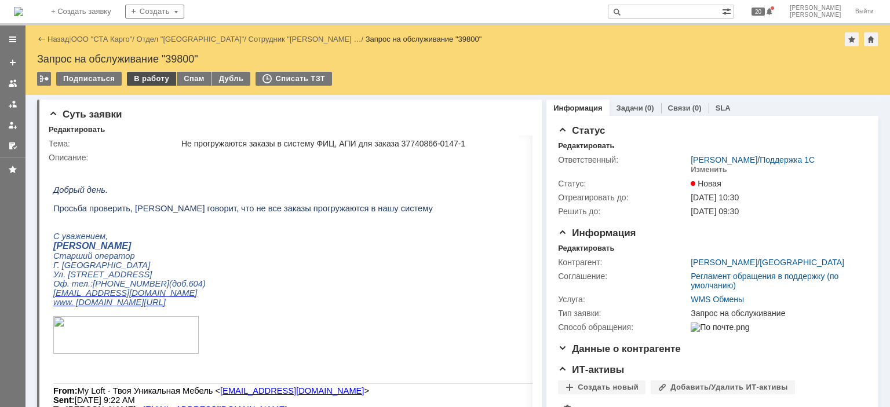
click at [148, 79] on div "В работу" at bounding box center [151, 79] width 49 height 14
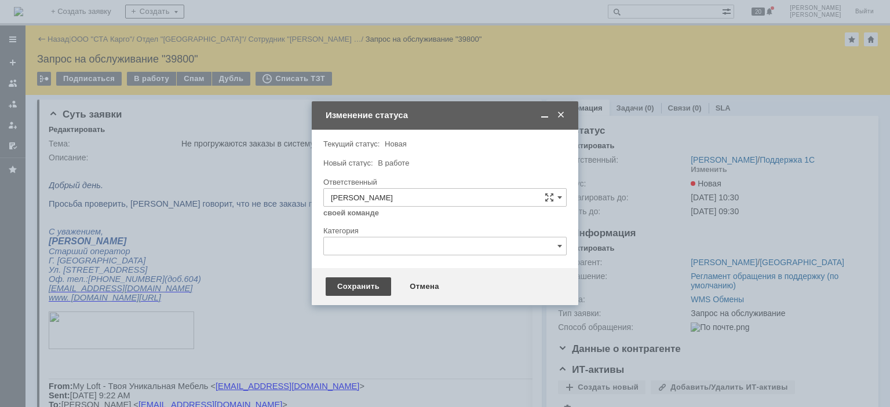
click at [374, 285] on div "Сохранить" at bounding box center [358, 287] width 65 height 19
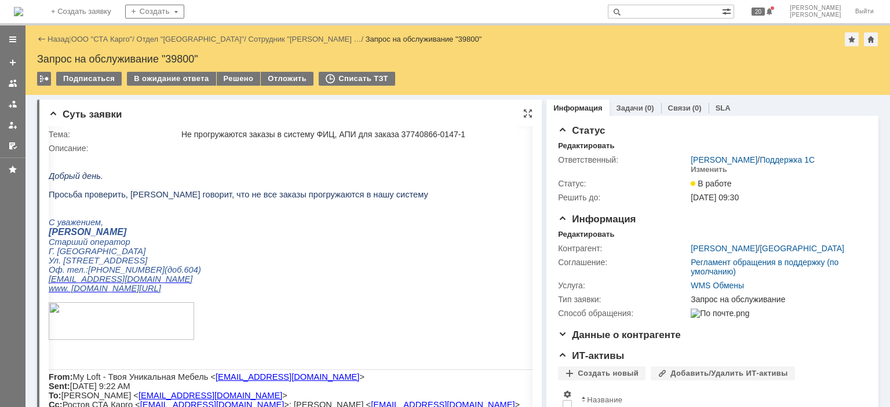
drag, startPoint x: 425, startPoint y: 125, endPoint x: 454, endPoint y: 119, distance: 30.0
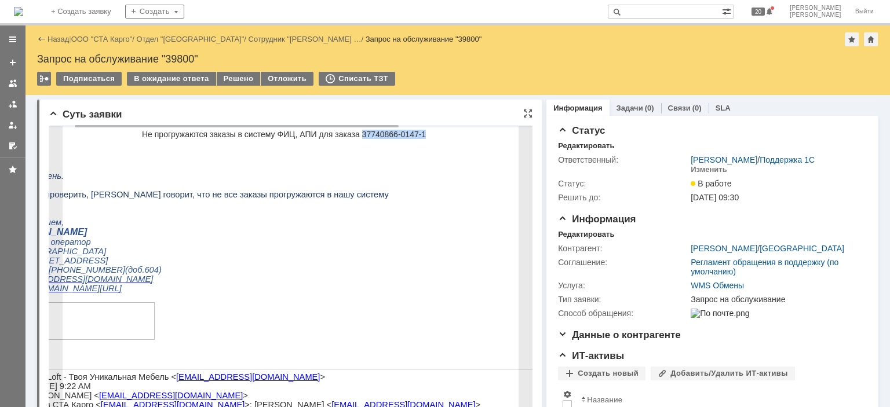
drag, startPoint x: 439, startPoint y: 131, endPoint x: 366, endPoint y: 133, distance: 73.0
click at [366, 133] on div "Не прогружаются заказы в систему ФИЦ, АПИ для заказа ‪37740866-0147-1" at bounding box center [433, 134] width 583 height 9
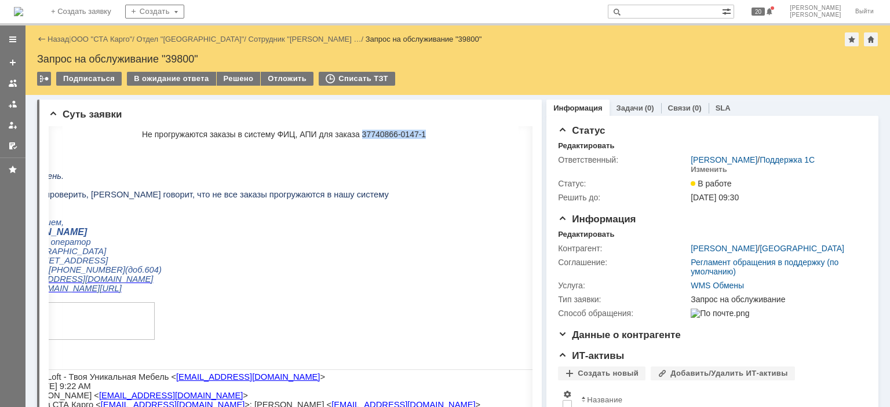
copy div "37740866-0147-1"
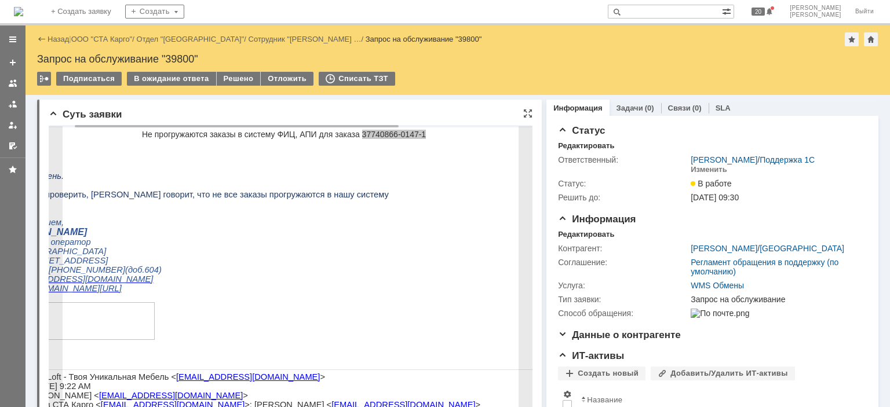
click at [307, 238] on p "[PERSON_NAME]" at bounding box center [368, 232] width 718 height 10
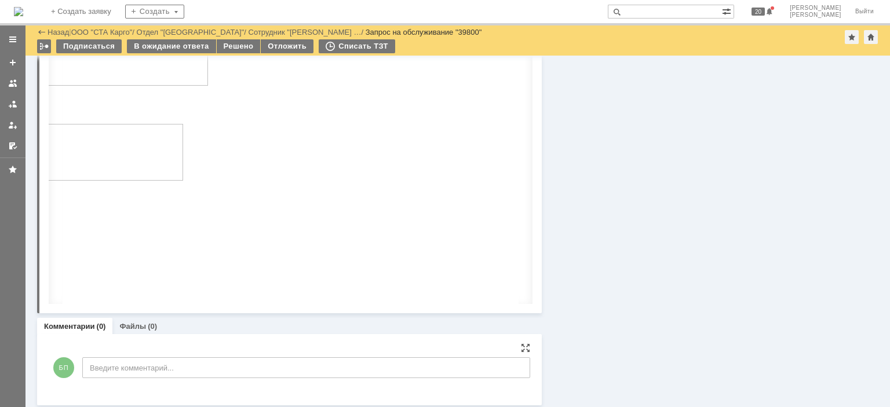
scroll to position [2093, 0]
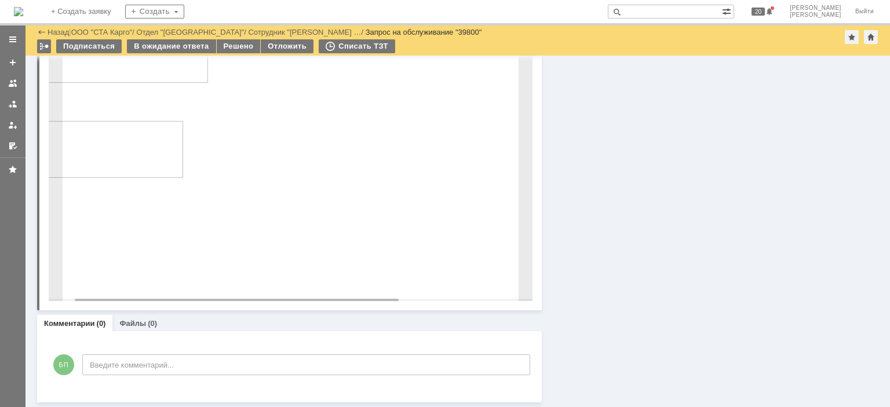
drag, startPoint x: 377, startPoint y: 260, endPoint x: 306, endPoint y: 18, distance: 251.9
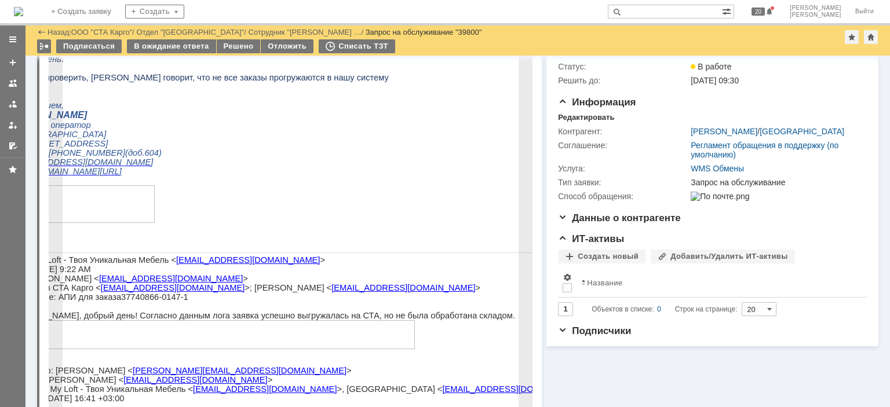
scroll to position [0, 0]
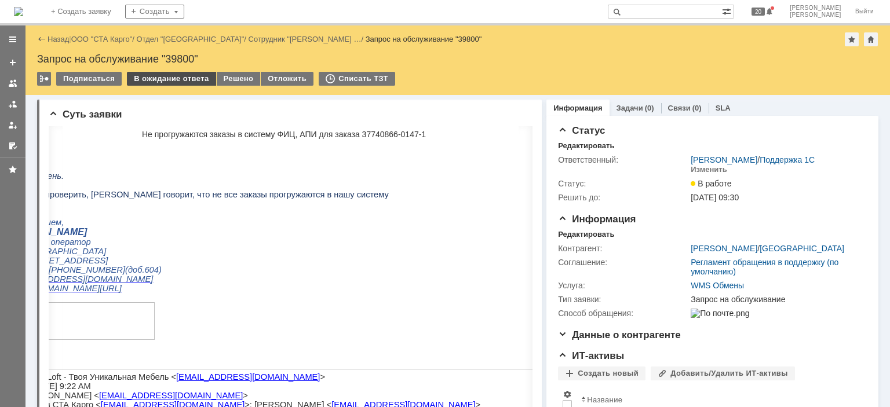
click at [146, 74] on div "В ожидание ответа" at bounding box center [171, 79] width 89 height 14
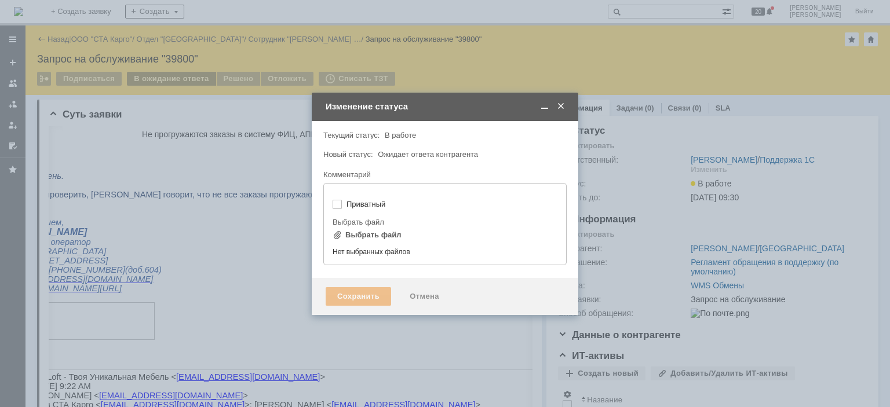
type input "[не указано]"
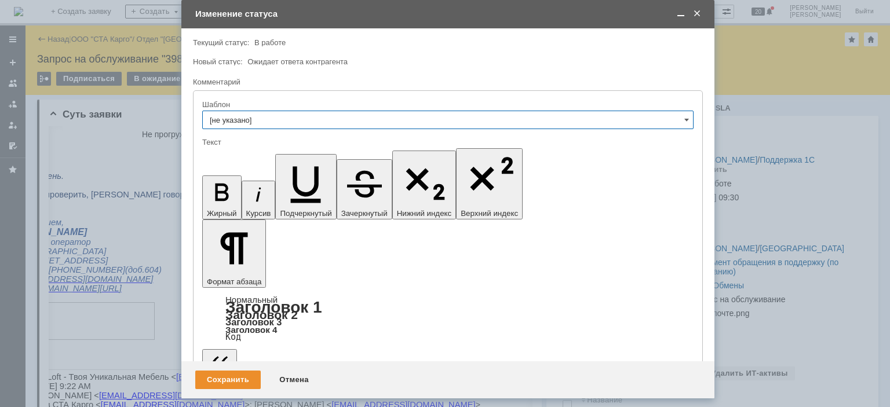
drag, startPoint x: 374, startPoint y: 33, endPoint x: 377, endPoint y: 17, distance: 16.5
click at [377, 17] on div "Изменение статуса" at bounding box center [449, 14] width 508 height 10
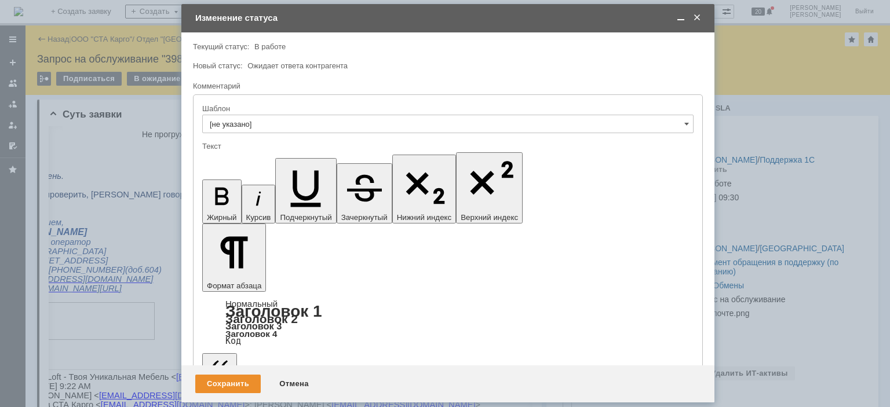
scroll to position [24, 0]
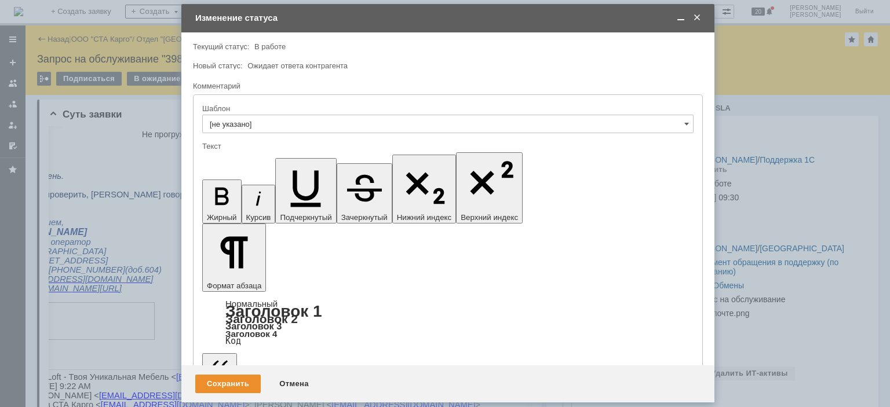
drag, startPoint x: 372, startPoint y: 3192, endPoint x: 388, endPoint y: 3192, distance: 16.2
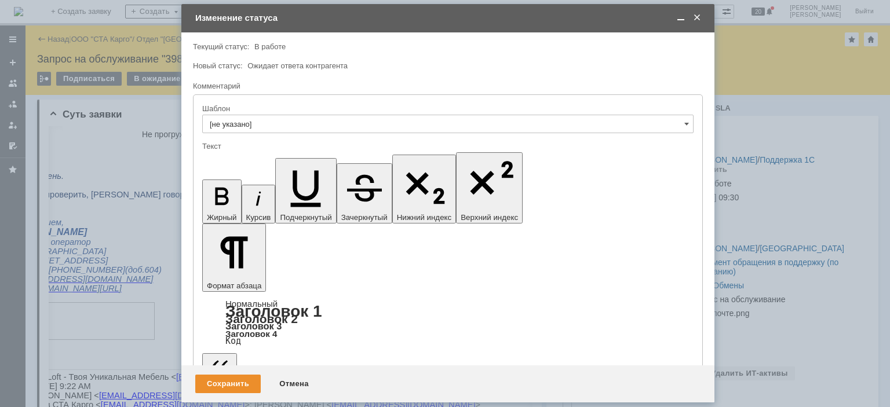
drag, startPoint x: 588, startPoint y: 3191, endPoint x: 554, endPoint y: 3189, distance: 33.6
copy div "brs-027s"
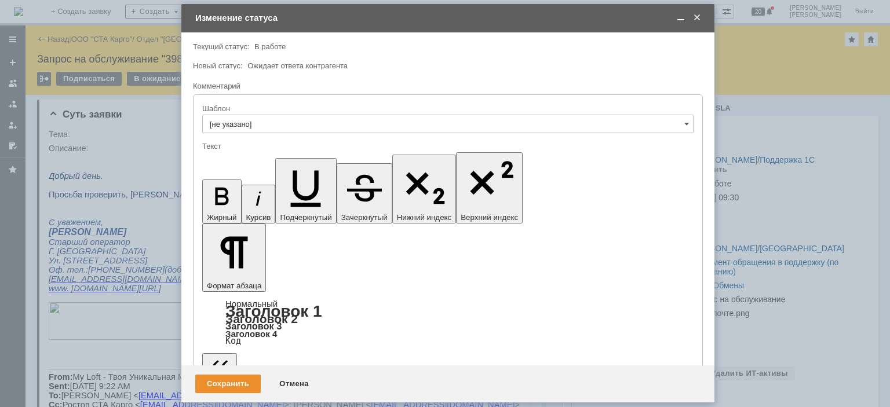
scroll to position [381, 0]
click at [218, 382] on div "Сохранить" at bounding box center [227, 384] width 65 height 19
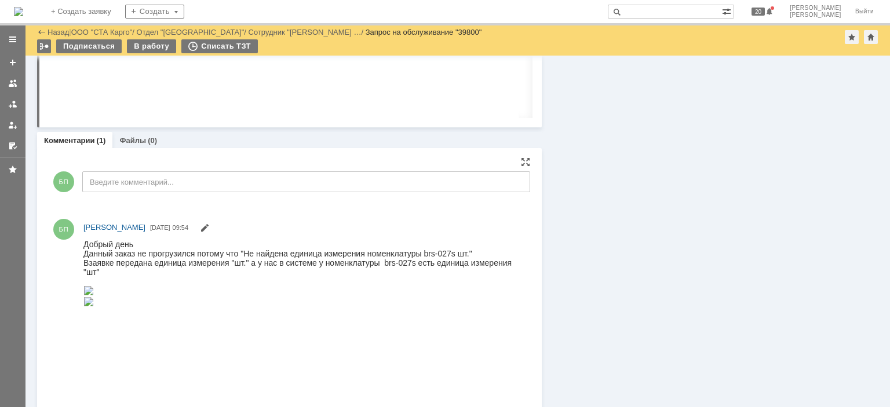
scroll to position [2260, 0]
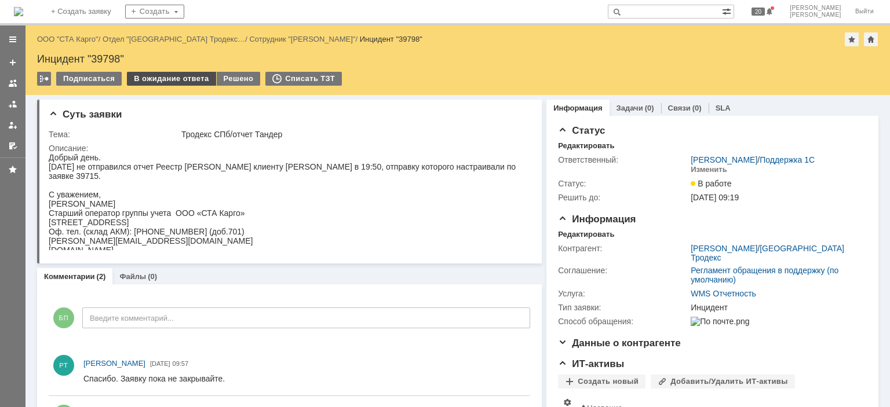
click at [168, 78] on div "В ожидание ответа" at bounding box center [171, 79] width 89 height 14
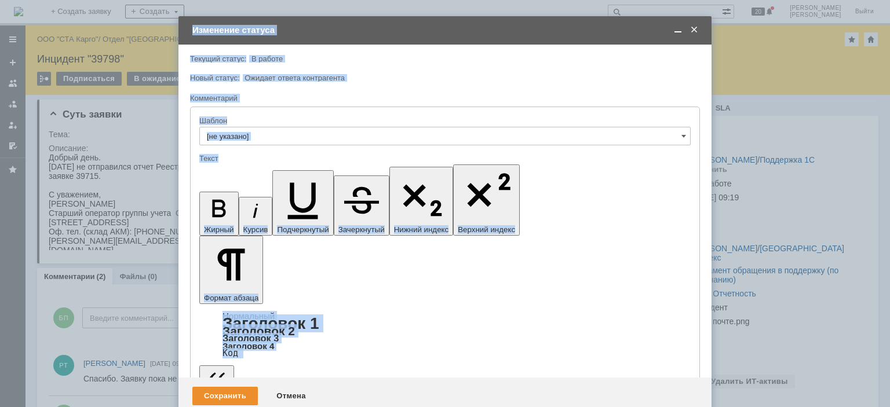
drag, startPoint x: 436, startPoint y: 3557, endPoint x: 338, endPoint y: 3229, distance: 342.4
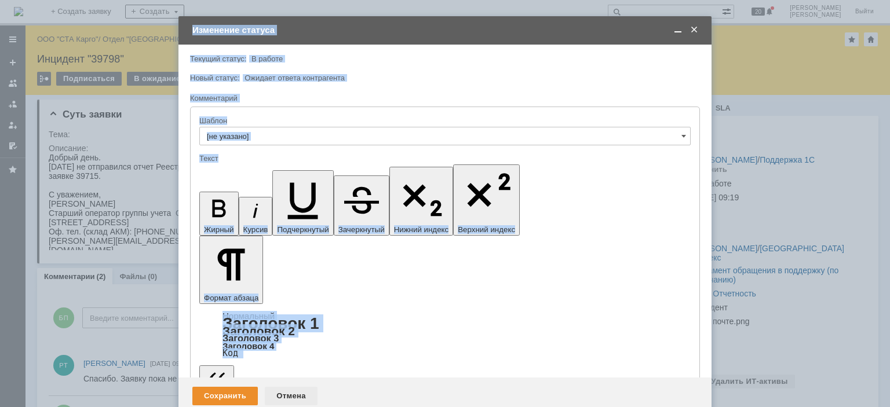
click at [290, 387] on div "Отмена" at bounding box center [291, 396] width 53 height 19
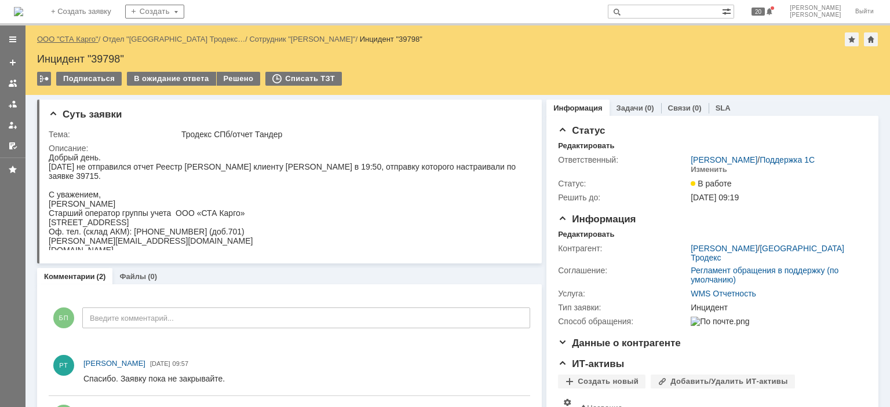
click at [81, 39] on link "ООО "СТА Карго"" at bounding box center [67, 39] width 61 height 9
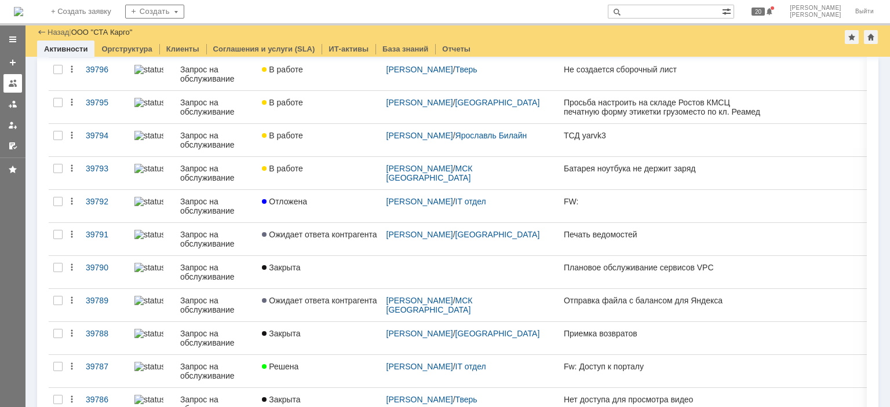
click at [18, 90] on link at bounding box center [12, 83] width 19 height 19
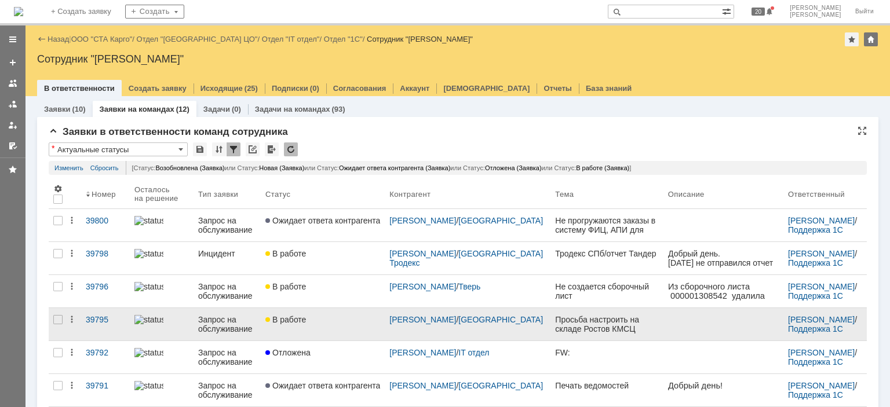
click at [330, 324] on div "В работе" at bounding box center [322, 319] width 115 height 9
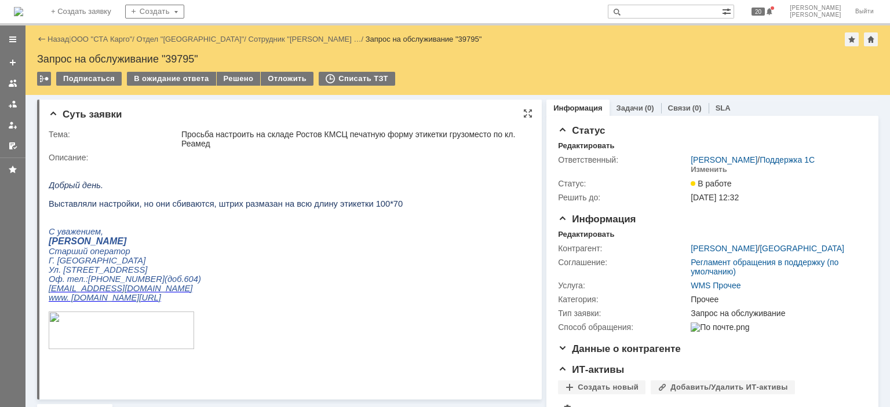
drag, startPoint x: 443, startPoint y: 183, endPoint x: 280, endPoint y: 180, distance: 162.8
click at [443, 183] on html "Добрый день. Выставляли настройки, но они сбиваются, штрих размазан на всю длин…" at bounding box center [285, 265] width 473 height 207
click at [183, 61] on div "Запрос на обслуживание "39795"" at bounding box center [457, 59] width 841 height 12
copy div "39795"
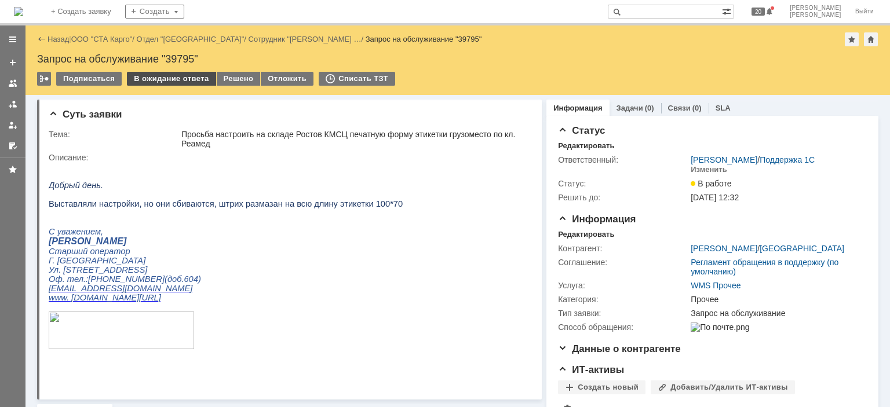
click at [187, 81] on div "В ожидание ответа" at bounding box center [171, 79] width 89 height 14
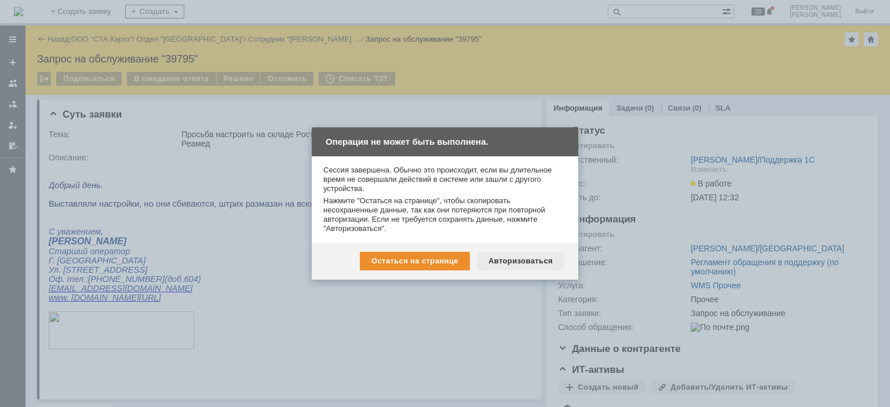
click at [526, 256] on div "Авторизоваться" at bounding box center [520, 261] width 87 height 19
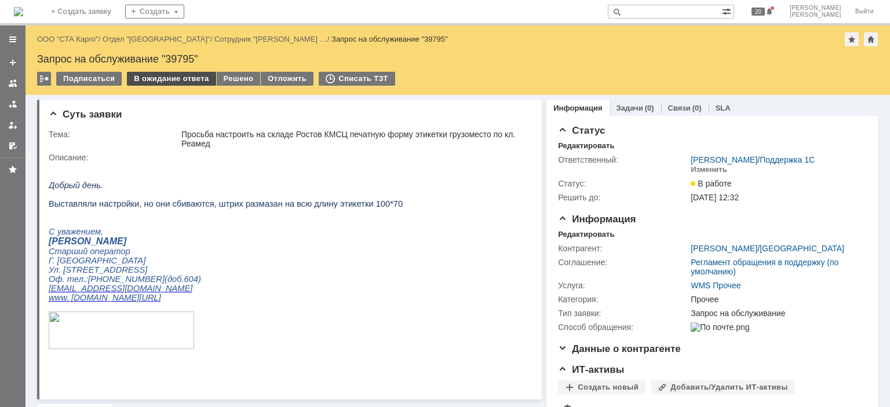
click at [167, 74] on div "В ожидание ответа" at bounding box center [171, 79] width 89 height 14
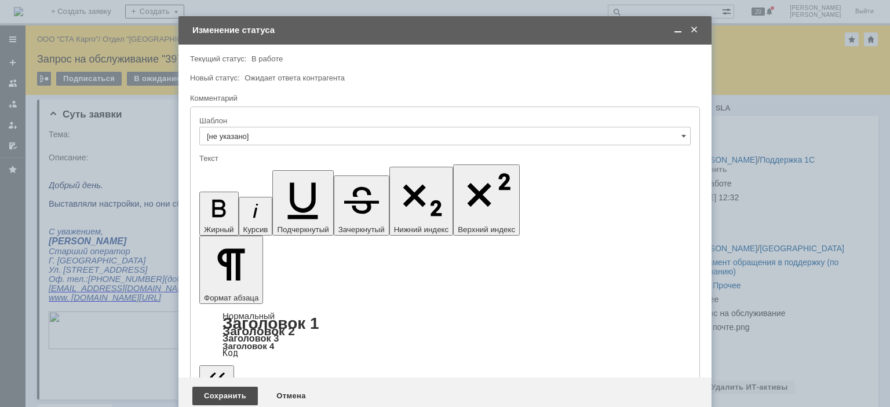
click at [229, 387] on div "Сохранить" at bounding box center [224, 396] width 65 height 19
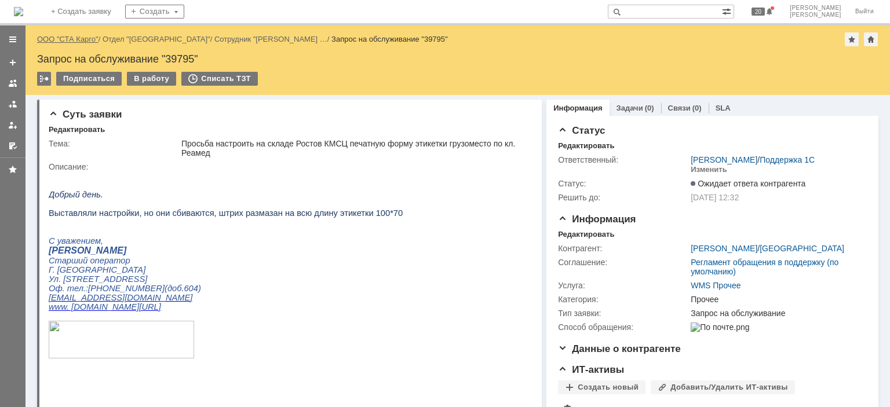
click at [79, 41] on link "ООО "СТА Карго"" at bounding box center [67, 39] width 61 height 9
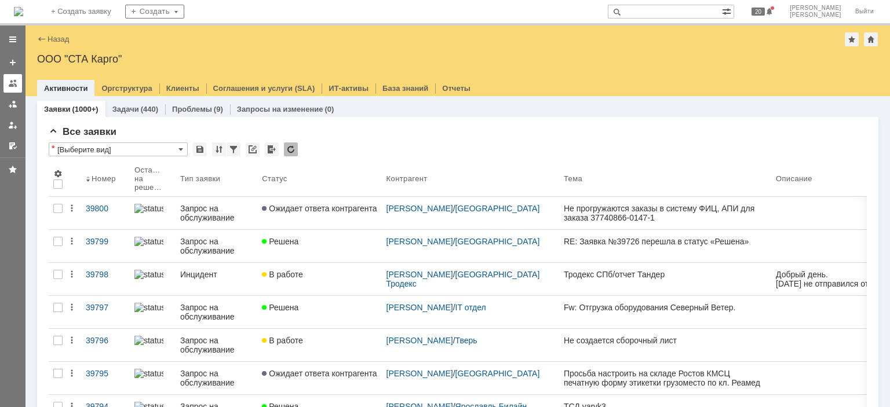
click at [7, 79] on link at bounding box center [12, 83] width 19 height 19
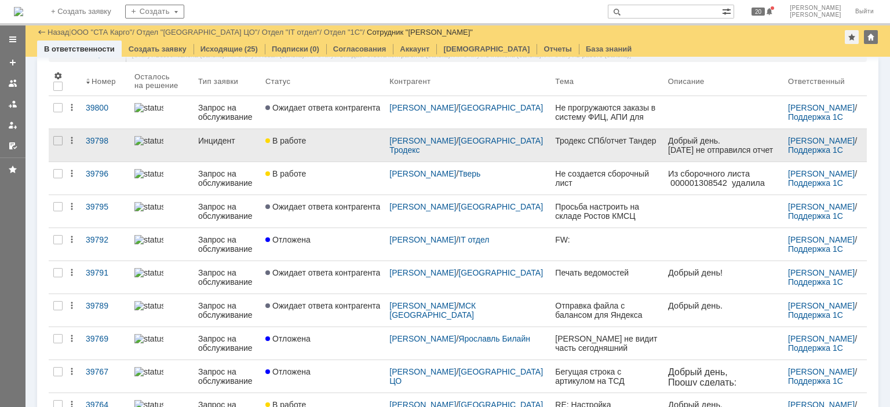
click at [330, 137] on div "В работе" at bounding box center [322, 140] width 115 height 9
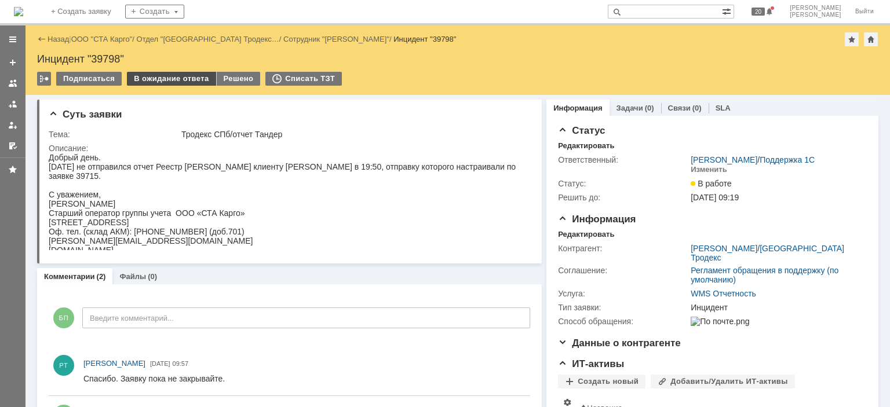
click at [156, 79] on div "В ожидание ответа" at bounding box center [171, 79] width 89 height 14
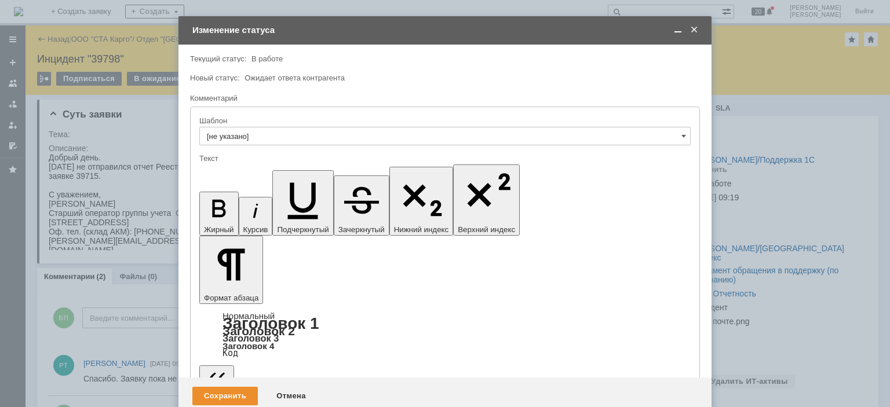
click at [239, 387] on div "Сохранить" at bounding box center [224, 396] width 65 height 19
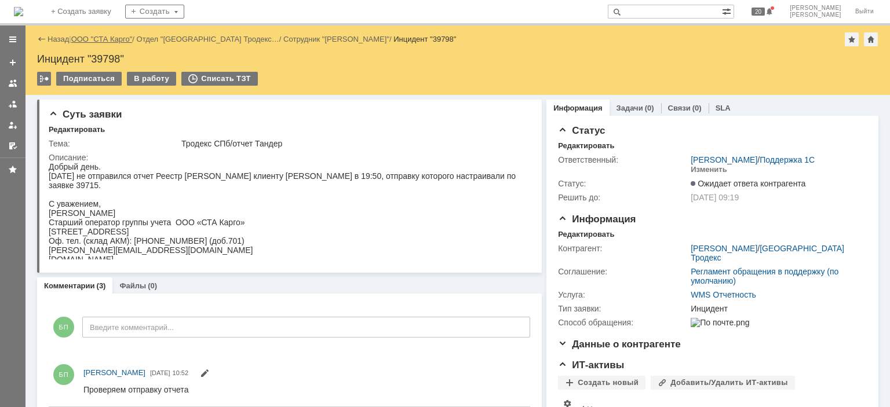
click at [95, 41] on link "ООО "СТА Карго"" at bounding box center [101, 39] width 61 height 9
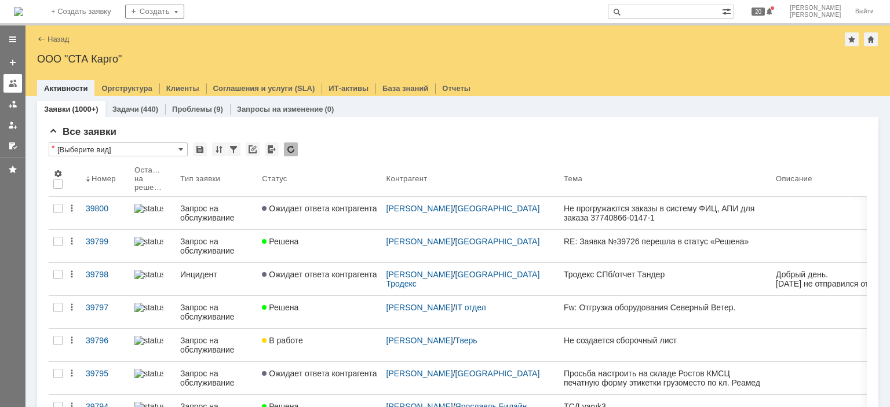
click at [20, 85] on link at bounding box center [12, 83] width 19 height 19
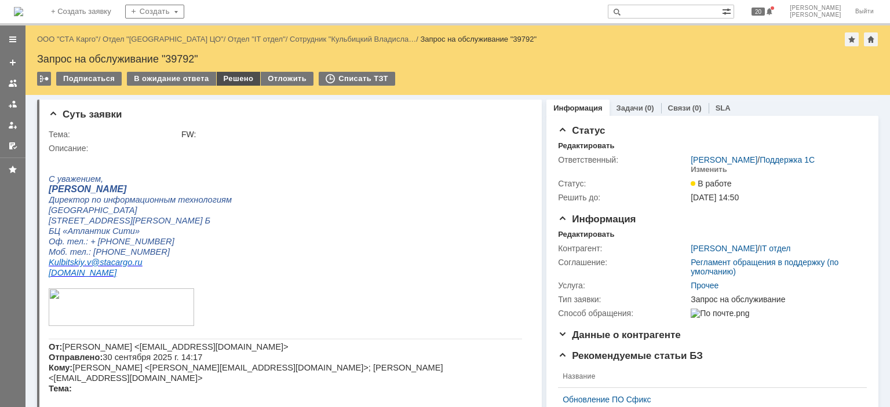
click at [221, 75] on div "Решено" at bounding box center [239, 79] width 44 height 14
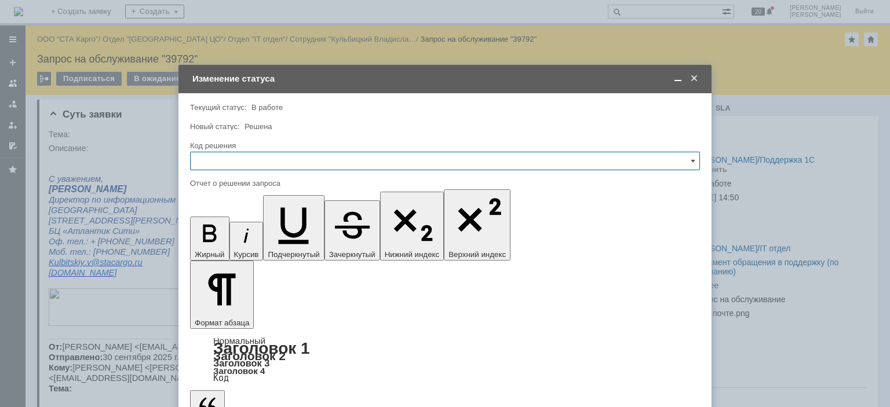
click at [301, 164] on input "text" at bounding box center [445, 161] width 510 height 19
click at [230, 310] on div "Решено" at bounding box center [445, 316] width 509 height 19
type input "Решено"
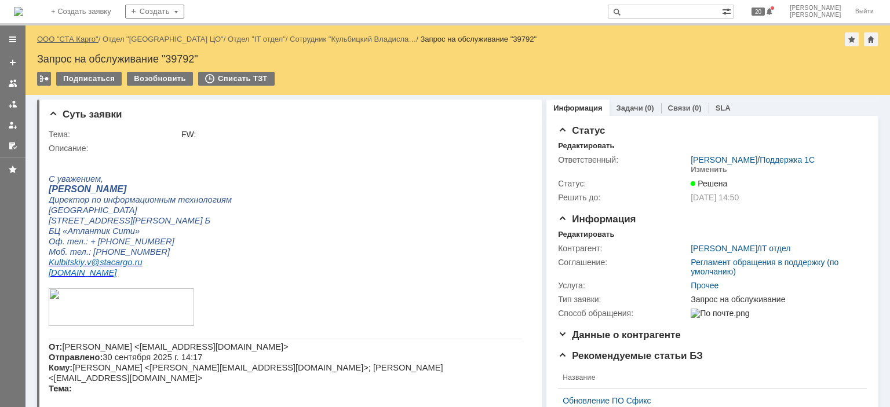
click at [77, 42] on link "ООО "СТА Карго"" at bounding box center [67, 39] width 61 height 9
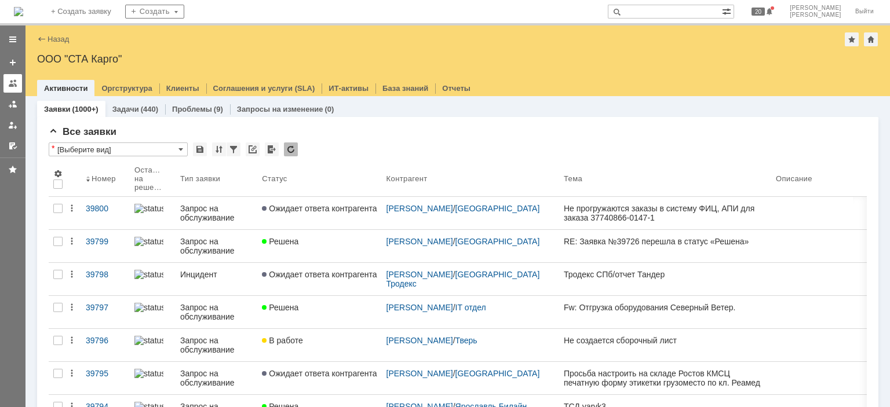
click at [16, 81] on div at bounding box center [12, 83] width 9 height 9
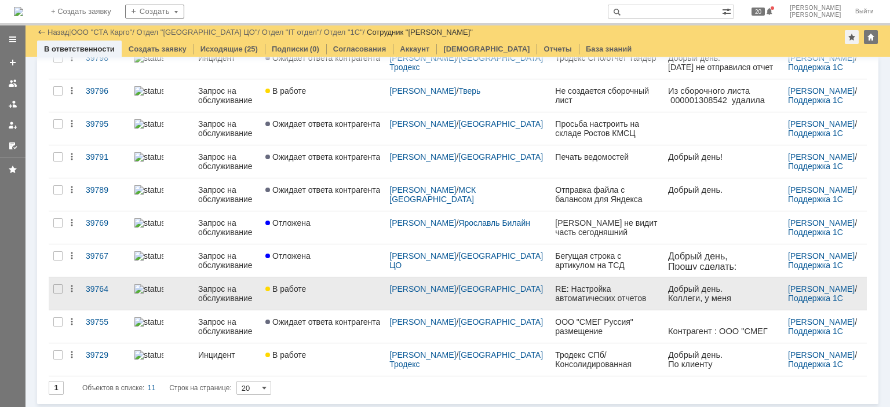
click at [331, 292] on div "В работе" at bounding box center [322, 288] width 115 height 9
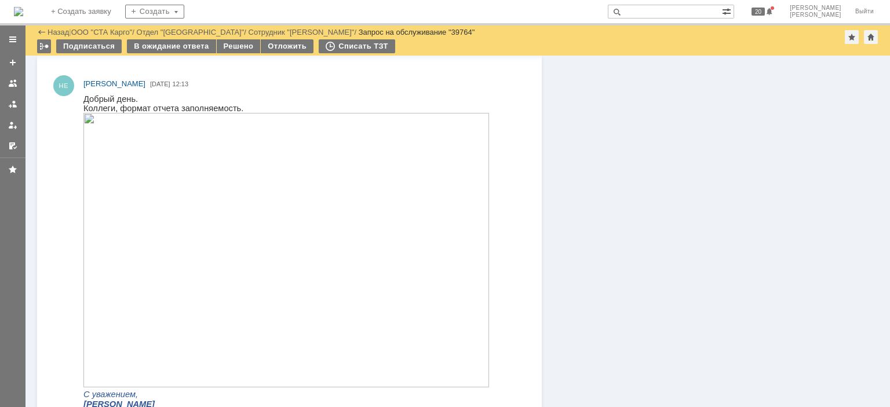
click at [235, 259] on img at bounding box center [286, 250] width 406 height 275
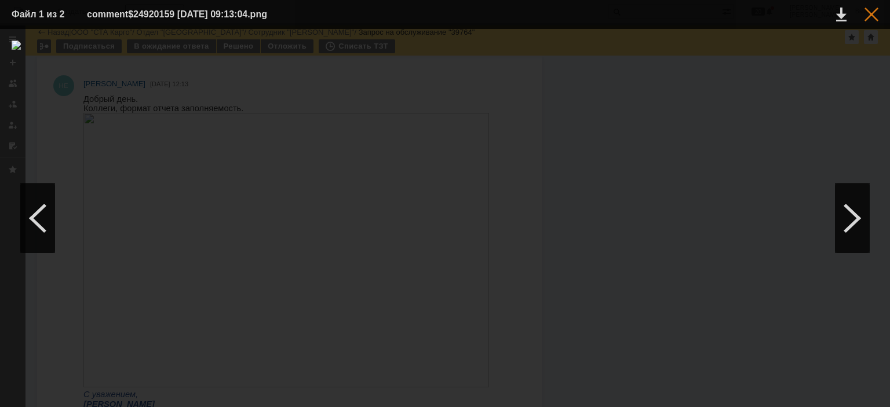
click at [871, 12] on div at bounding box center [871, 15] width 14 height 14
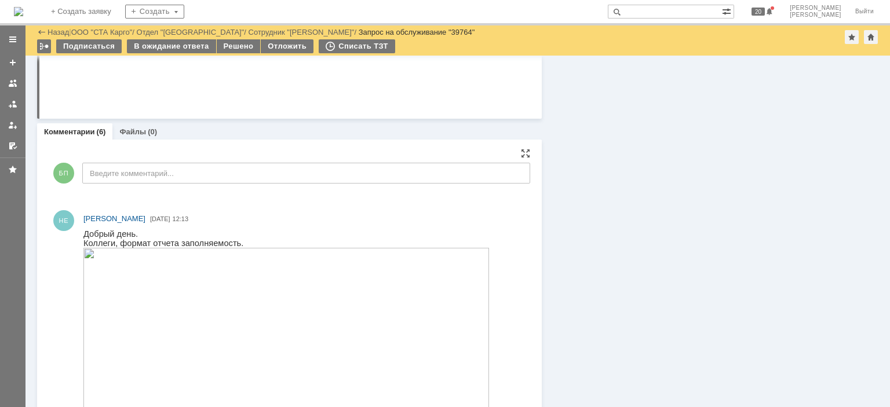
scroll to position [927, 0]
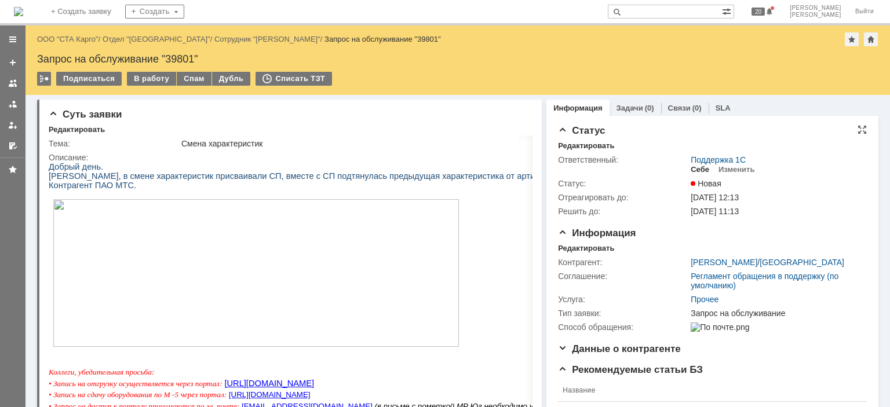
click at [691, 170] on div "Себе" at bounding box center [700, 169] width 19 height 9
click at [588, 247] on div "Редактировать" at bounding box center [586, 248] width 56 height 9
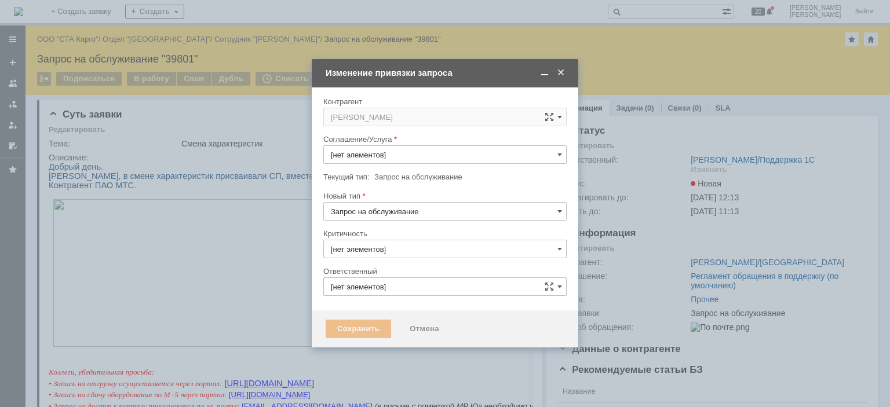
type input "3. Низкая"
type input "[PERSON_NAME]"
type input "Прочее"
type input "[не указано]"
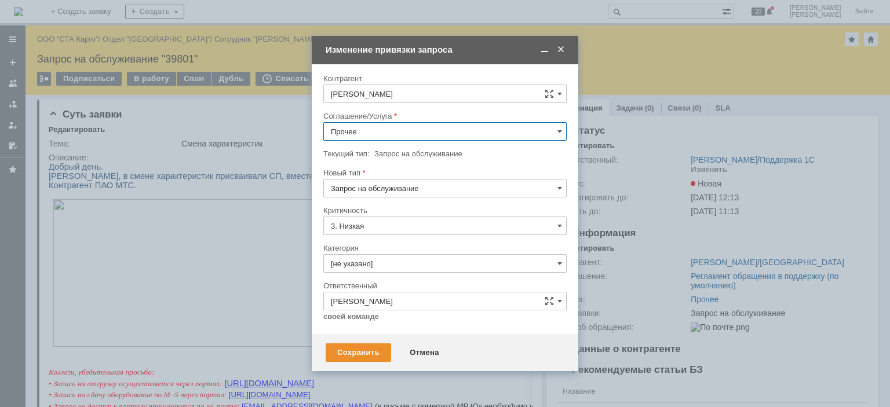
click at [412, 127] on input "Прочее" at bounding box center [444, 131] width 243 height 19
click at [416, 199] on span "WMS Комплектация" at bounding box center [445, 200] width 228 height 9
type input "WMS Комплектация"
click at [343, 353] on div "Сохранить" at bounding box center [358, 353] width 65 height 19
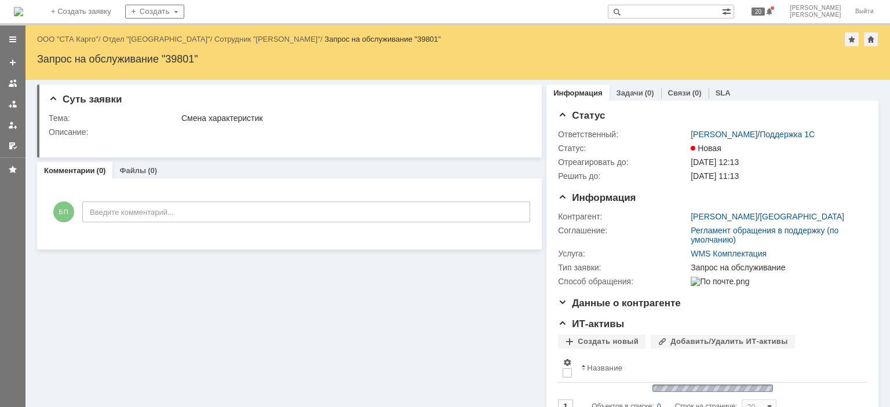
scroll to position [0, 0]
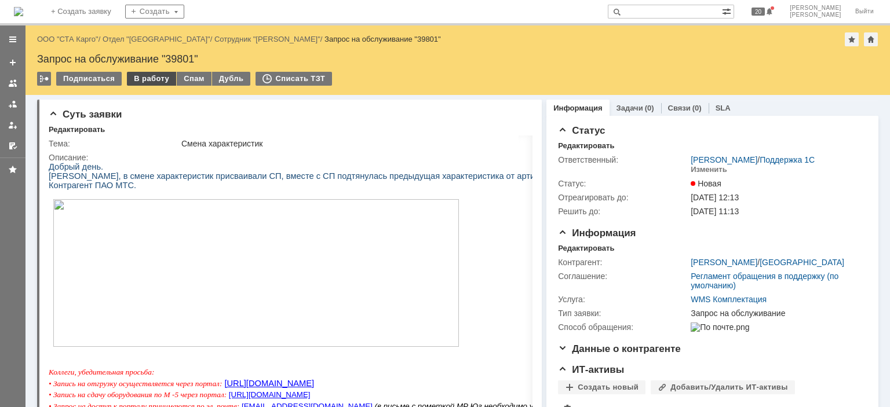
click at [149, 75] on div "В работу" at bounding box center [151, 79] width 49 height 14
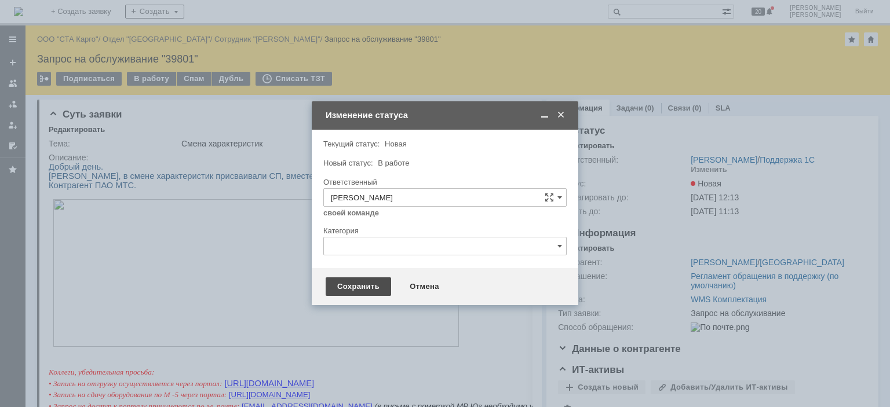
click at [348, 286] on div "Сохранить" at bounding box center [358, 287] width 65 height 19
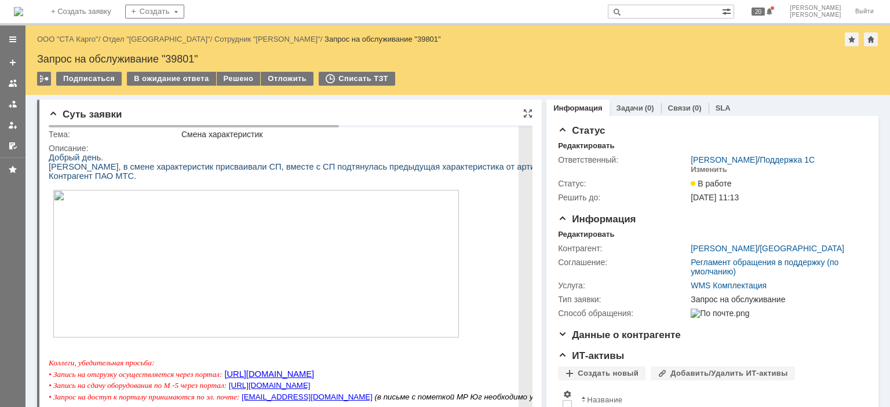
click at [207, 220] on img at bounding box center [256, 264] width 406 height 148
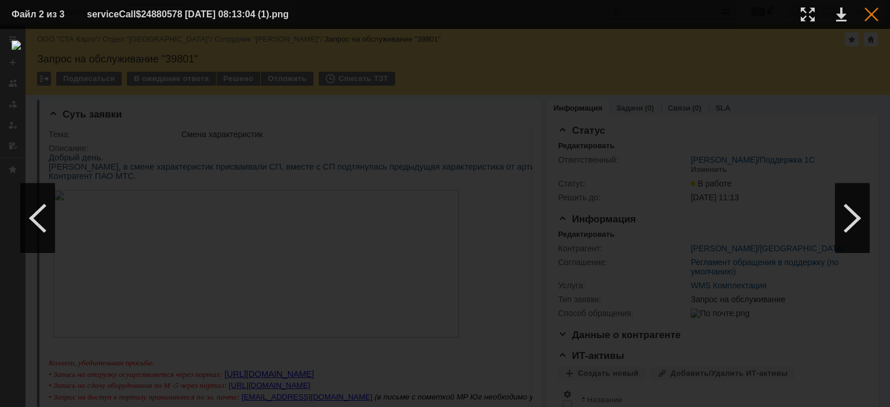
click at [868, 13] on div at bounding box center [871, 15] width 14 height 14
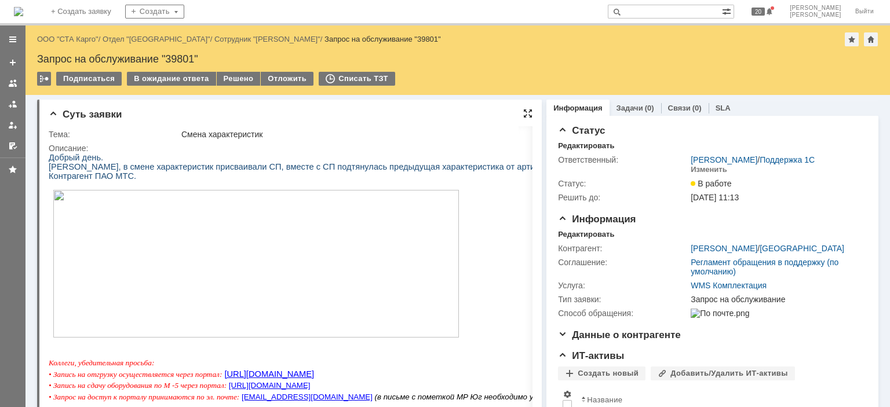
click at [523, 111] on div at bounding box center [527, 113] width 9 height 9
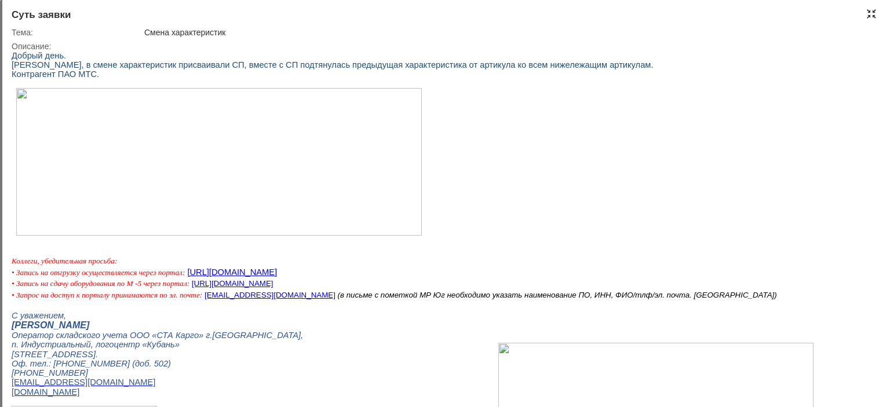
click at [870, 10] on div at bounding box center [871, 13] width 9 height 9
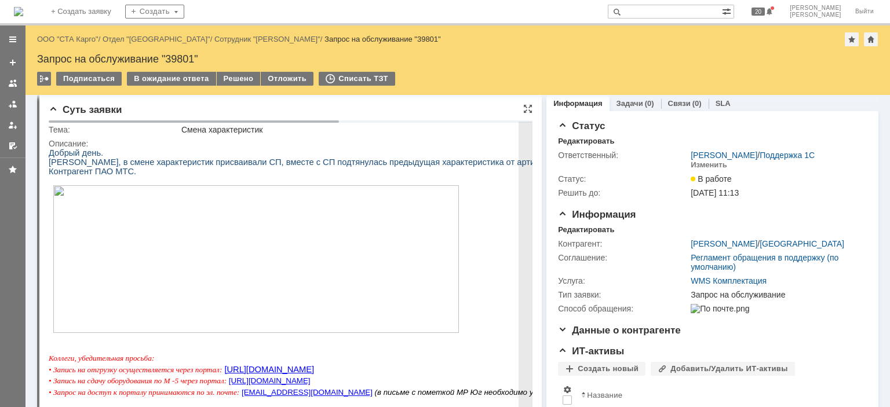
click at [165, 258] on img at bounding box center [256, 259] width 406 height 148
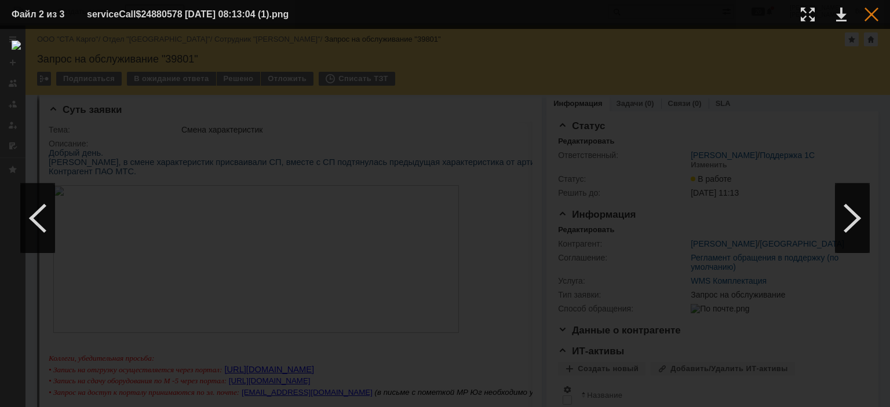
click at [864, 15] on div at bounding box center [871, 15] width 14 height 14
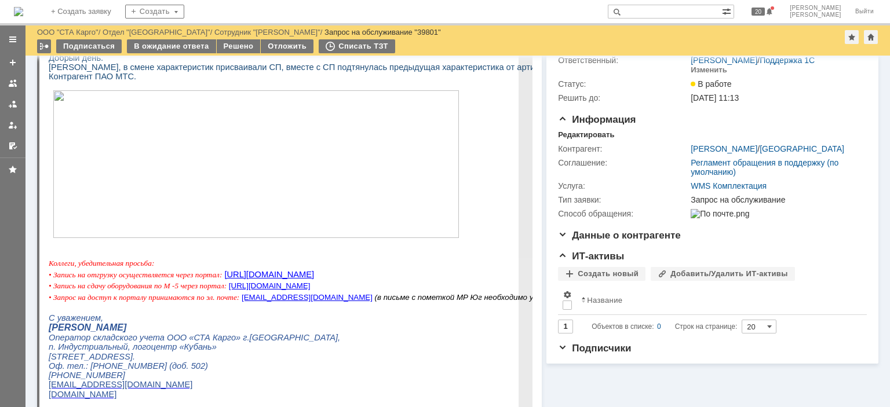
scroll to position [0, 0]
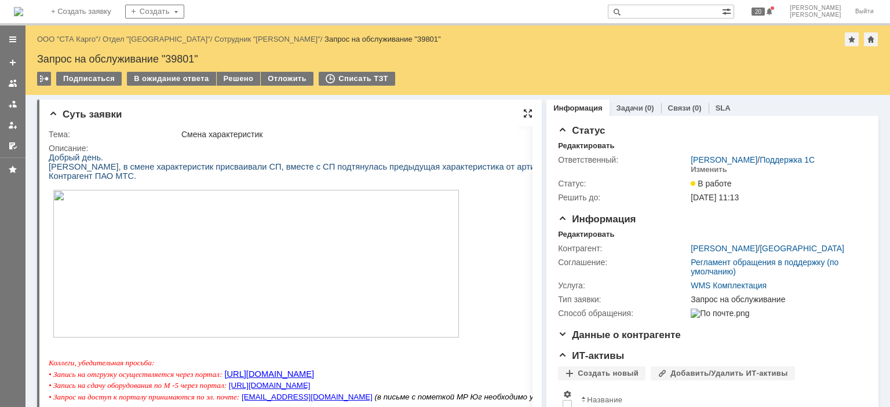
click at [523, 112] on div at bounding box center [527, 113] width 9 height 9
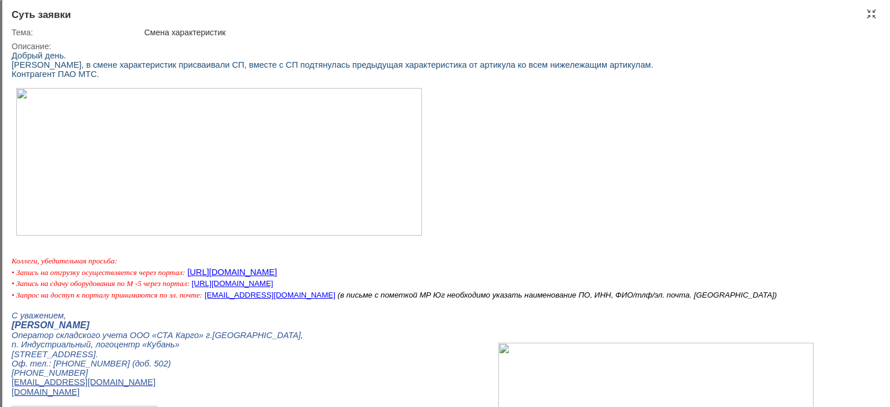
click at [343, 196] on img at bounding box center [219, 162] width 406 height 148
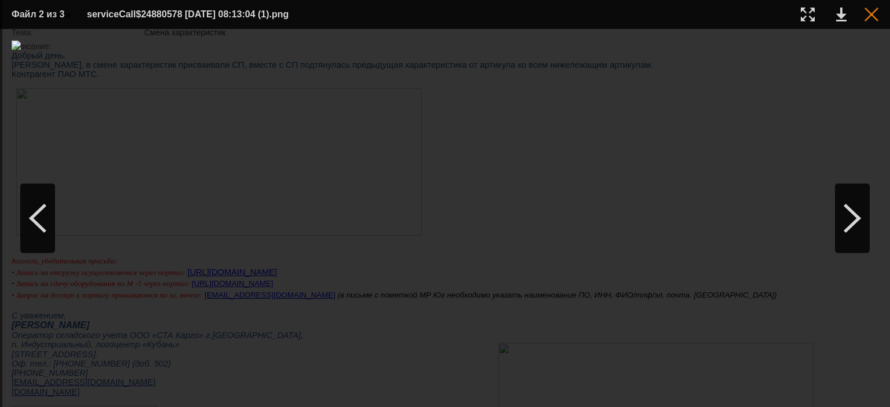
click at [866, 12] on div at bounding box center [871, 15] width 14 height 14
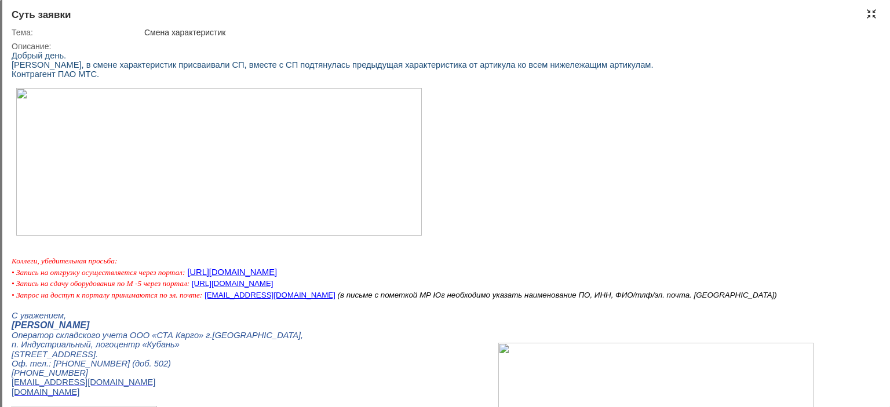
click at [873, 11] on div at bounding box center [871, 13] width 9 height 9
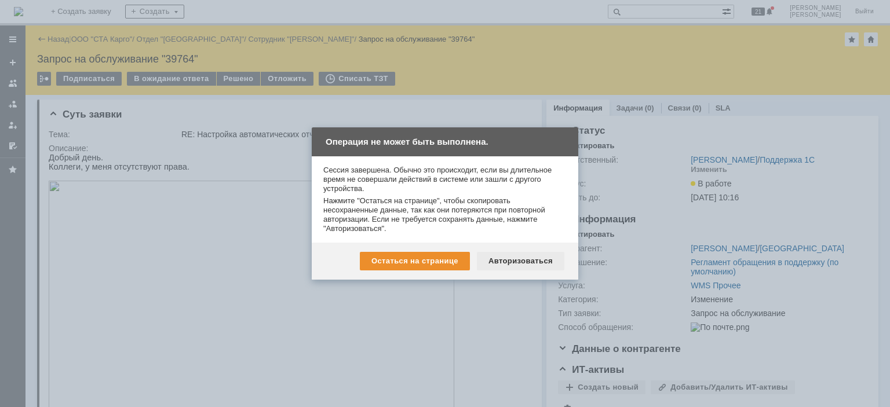
click at [511, 261] on div "Авторизоваться" at bounding box center [520, 261] width 87 height 19
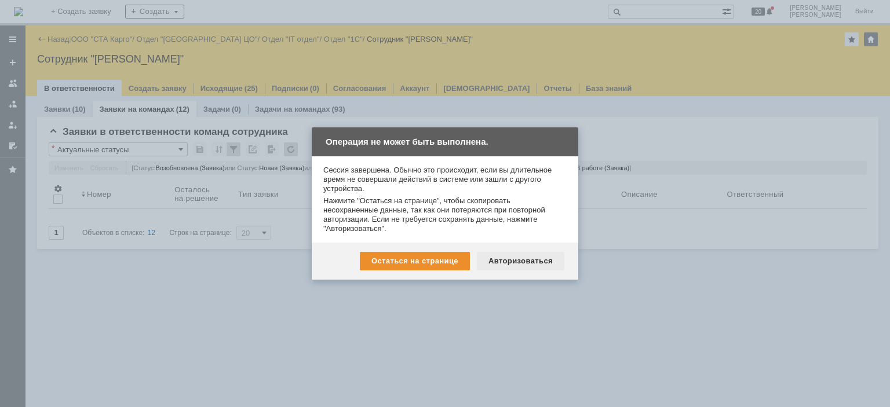
click at [524, 262] on div "Авторизоваться" at bounding box center [520, 261] width 87 height 19
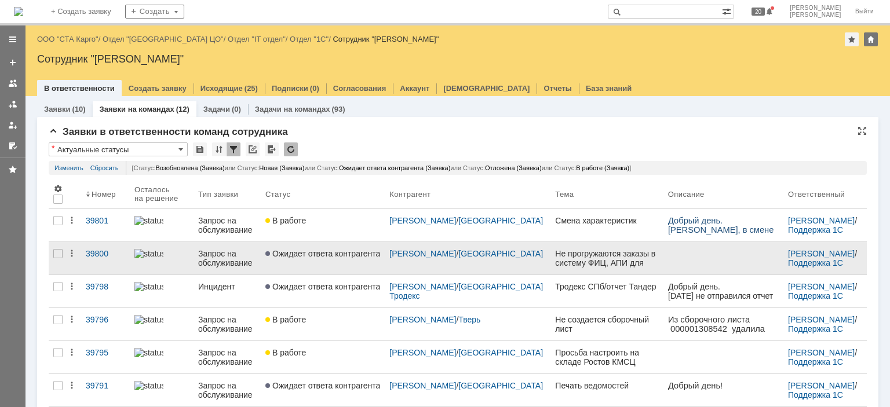
click at [329, 268] on link "Ожидает ответа контрагента" at bounding box center [323, 258] width 124 height 32
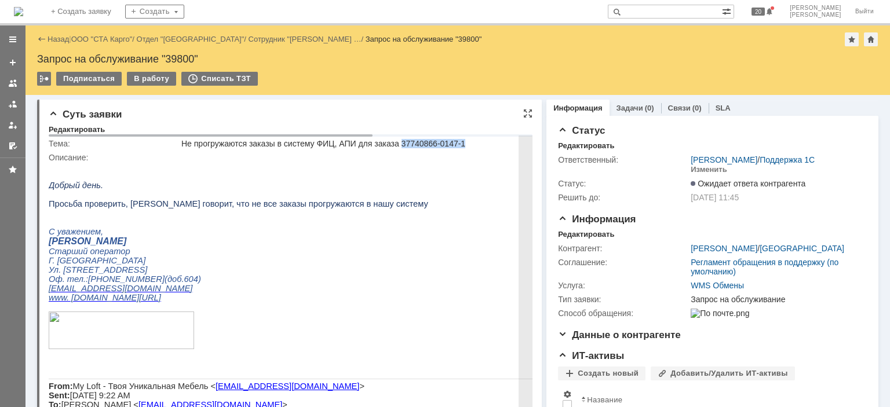
drag, startPoint x: 468, startPoint y: 142, endPoint x: 406, endPoint y: 145, distance: 62.7
click at [406, 145] on div "Не прогружаются заказы в систему ФИЦ, АПИ для заказа ‪37740866-0147-1" at bounding box center [472, 143] width 583 height 9
copy div "37740866-0147-1"
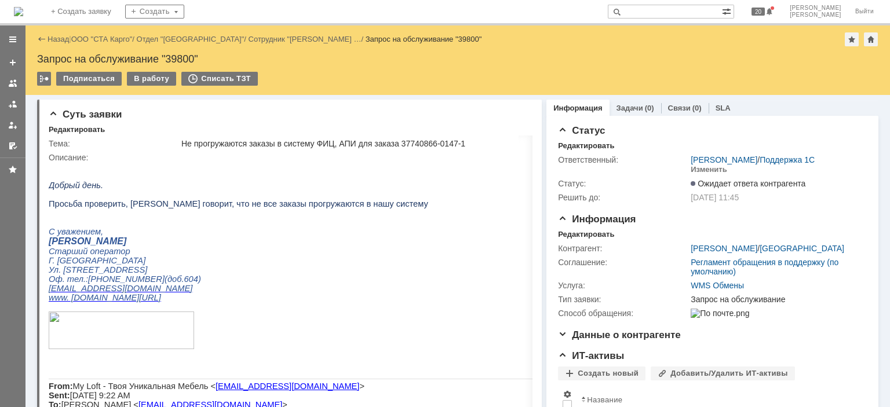
drag, startPoint x: 145, startPoint y: 76, endPoint x: 164, endPoint y: 97, distance: 28.3
click at [145, 76] on div "В работу" at bounding box center [151, 79] width 49 height 14
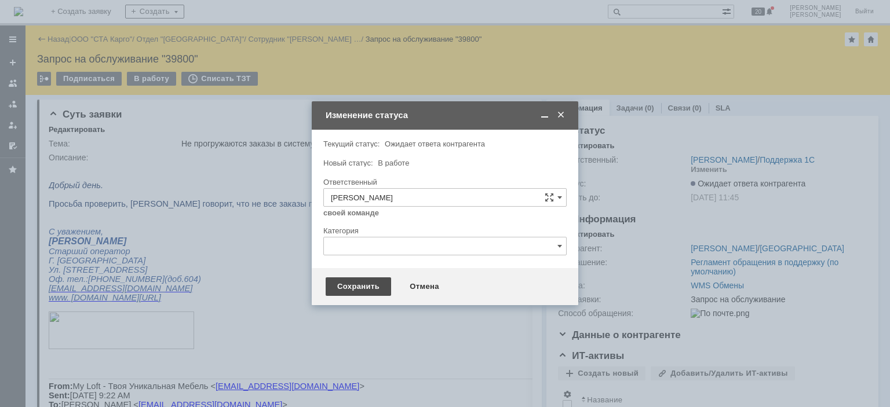
click at [344, 285] on div "Сохранить" at bounding box center [358, 287] width 65 height 19
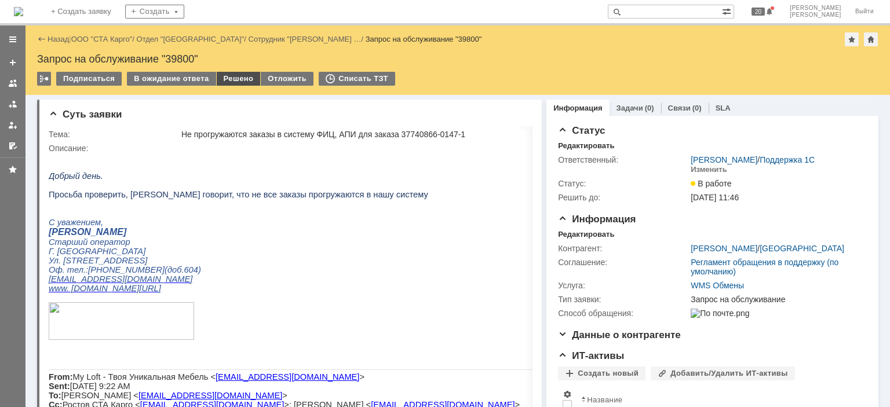
click at [229, 76] on div "Решено" at bounding box center [239, 79] width 44 height 14
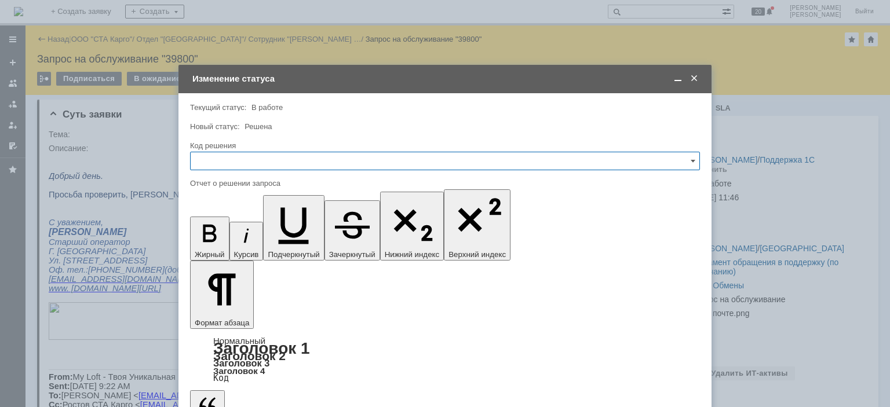
click at [282, 162] on input "text" at bounding box center [445, 161] width 510 height 19
click at [234, 312] on span "Решено" at bounding box center [445, 316] width 495 height 9
type input "Решено"
drag, startPoint x: 344, startPoint y: 3300, endPoint x: 227, endPoint y: 3297, distance: 117.1
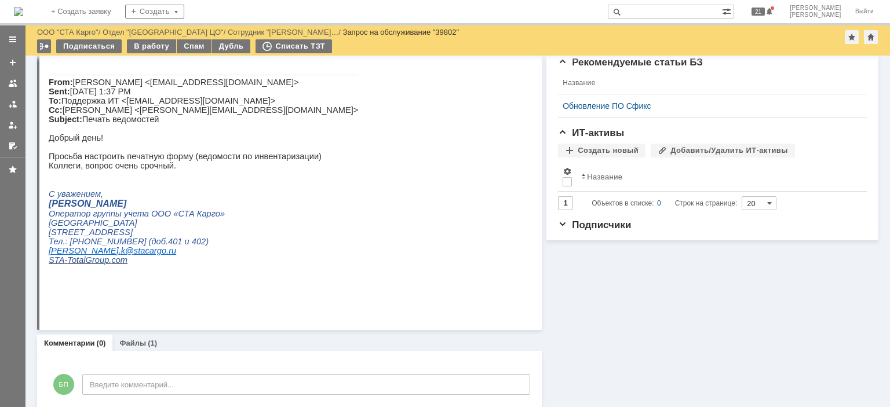
scroll to position [287, 0]
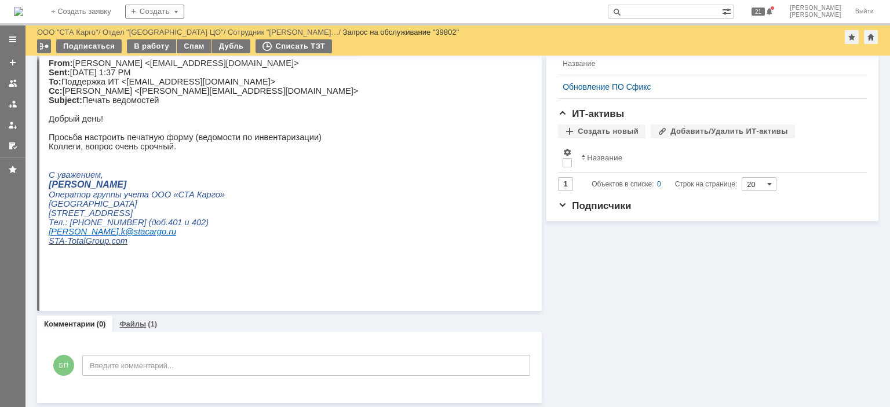
click at [141, 326] on link "Файлы" at bounding box center [132, 324] width 27 height 9
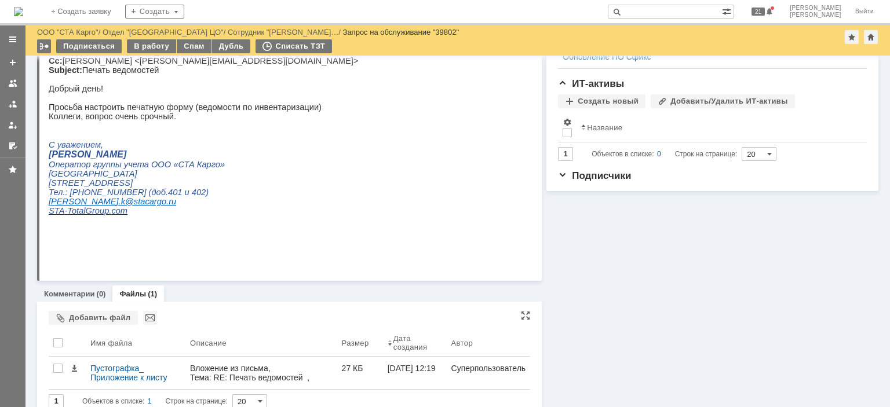
scroll to position [332, 0]
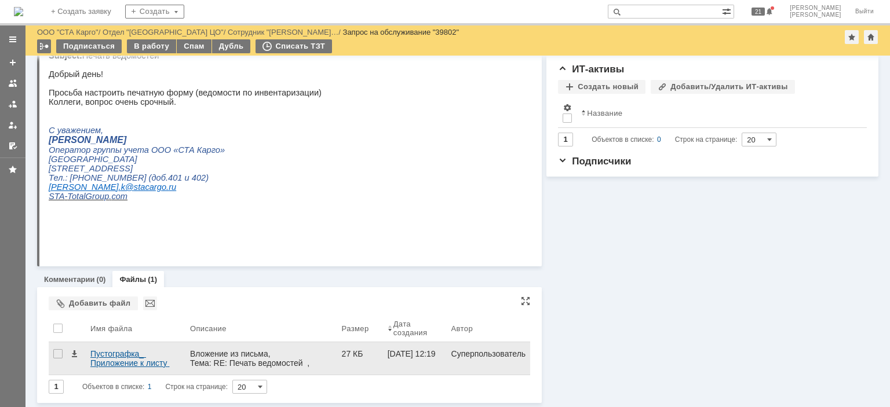
click at [124, 359] on div "Пустографка_ Приложение к листу пересчета.xlsx" at bounding box center [135, 358] width 90 height 19
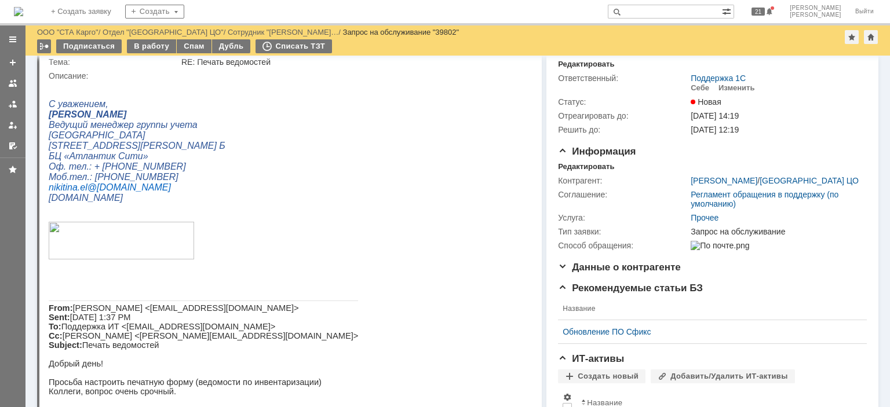
scroll to position [0, 0]
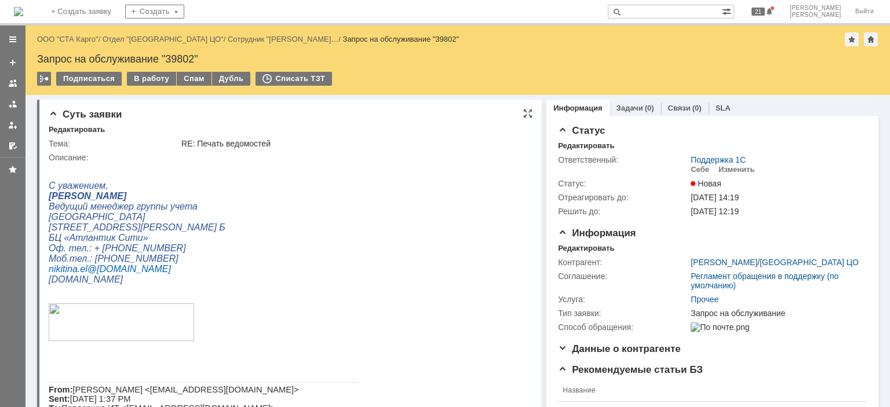
click at [260, 162] on p at bounding box center [203, 166] width 309 height 9
click at [695, 171] on div "Себе" at bounding box center [700, 169] width 19 height 9
click at [567, 251] on div "Редактировать" at bounding box center [586, 248] width 56 height 9
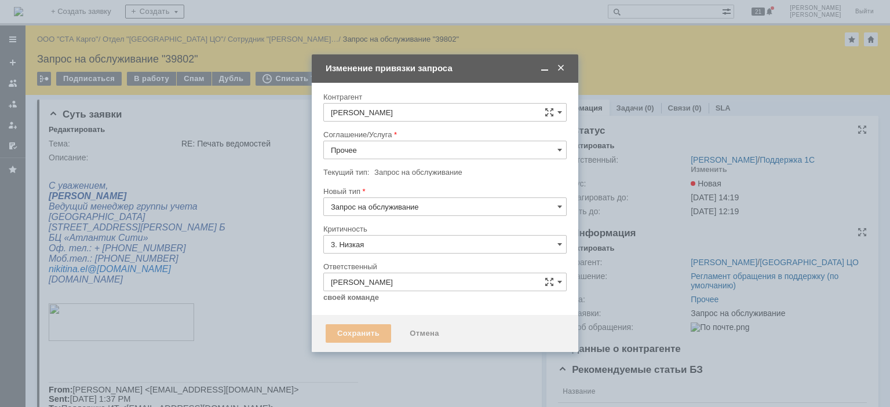
type input "[не указано]"
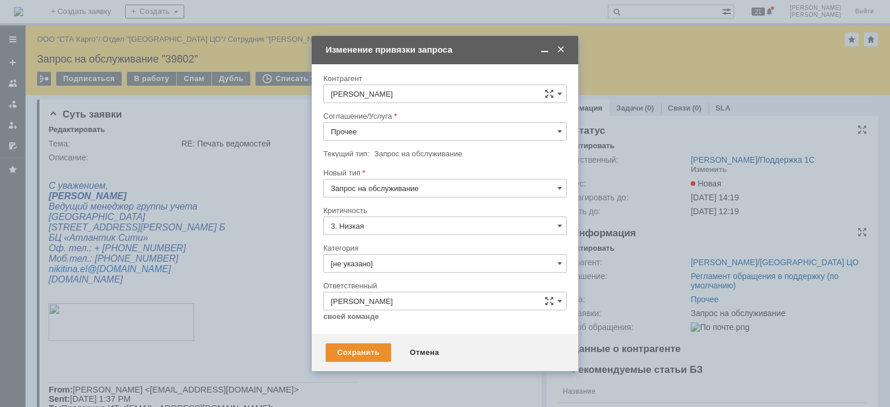
click at [397, 134] on input "Прочее" at bounding box center [444, 131] width 243 height 19
drag, startPoint x: 380, startPoint y: 275, endPoint x: 378, endPoint y: 282, distance: 6.6
click at [379, 275] on div "WMS Прочее" at bounding box center [445, 284] width 242 height 19
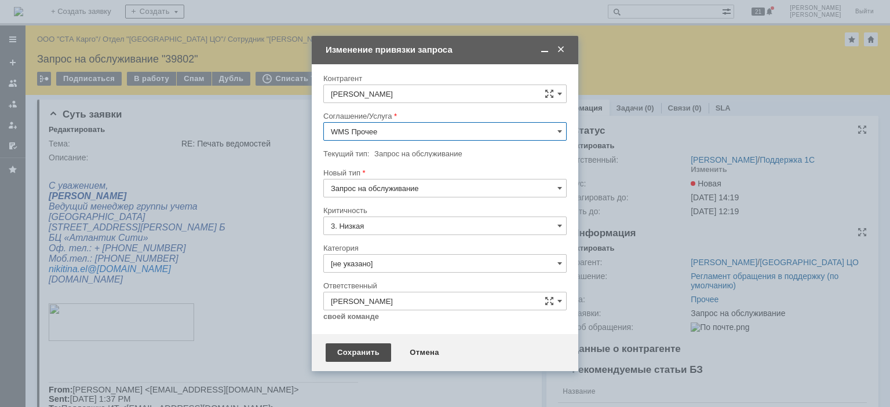
click at [354, 360] on div "Сохранить" at bounding box center [358, 353] width 65 height 19
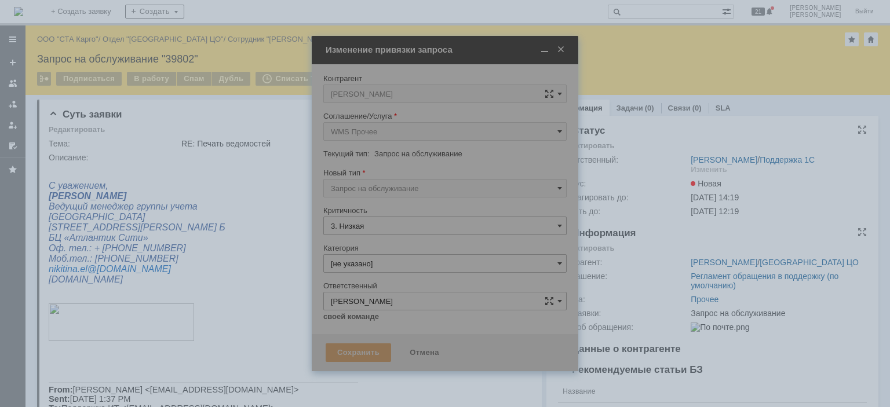
type input "WMS Прочее"
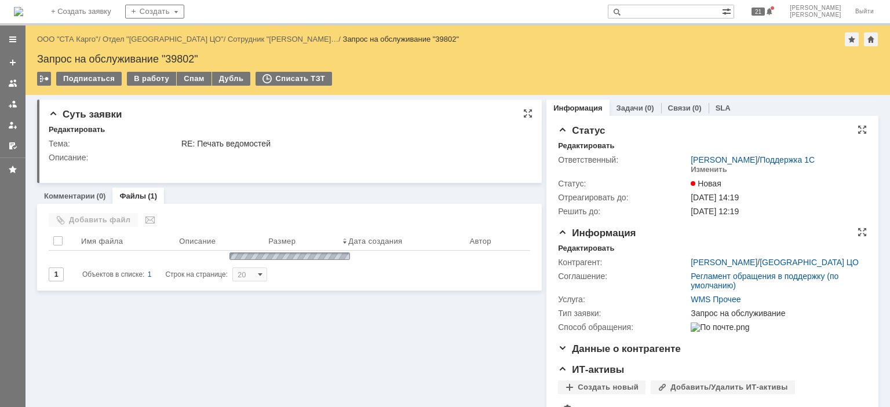
scroll to position [0, 0]
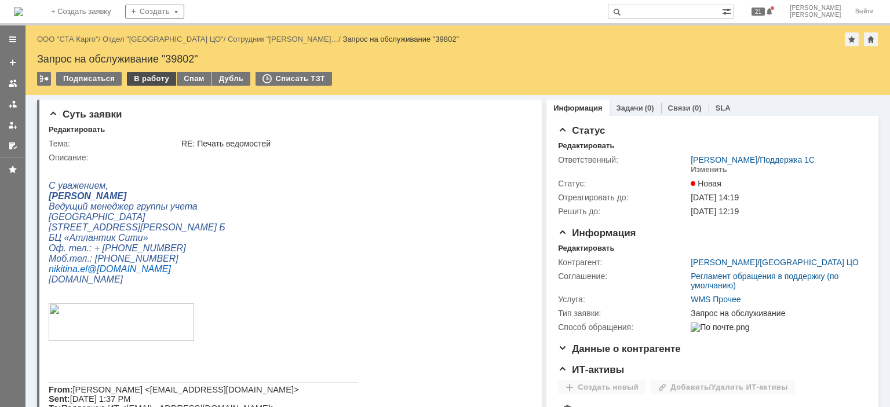
click at [148, 81] on div "В работу" at bounding box center [151, 79] width 49 height 14
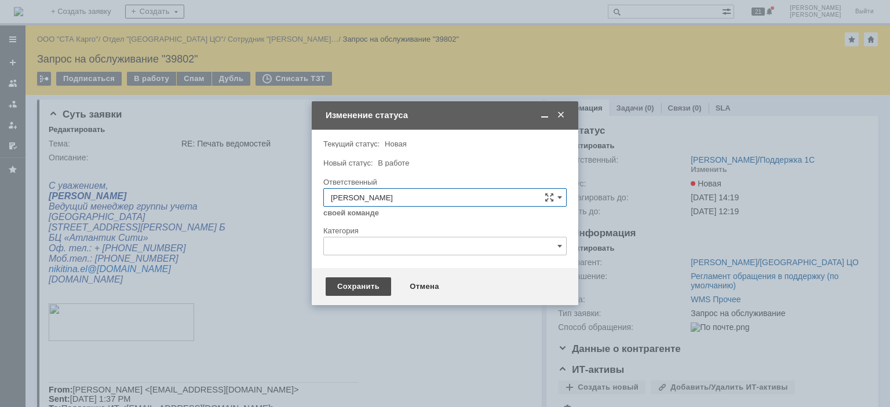
click at [342, 288] on div "Сохранить" at bounding box center [358, 287] width 65 height 19
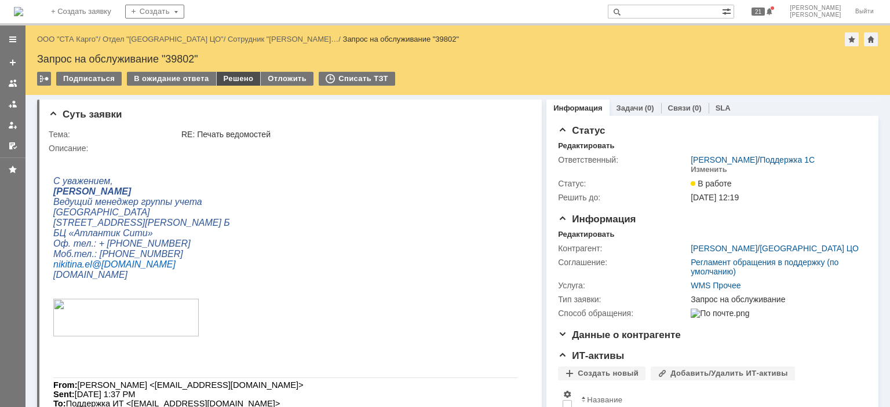
click at [217, 74] on div "Решено" at bounding box center [239, 79] width 44 height 14
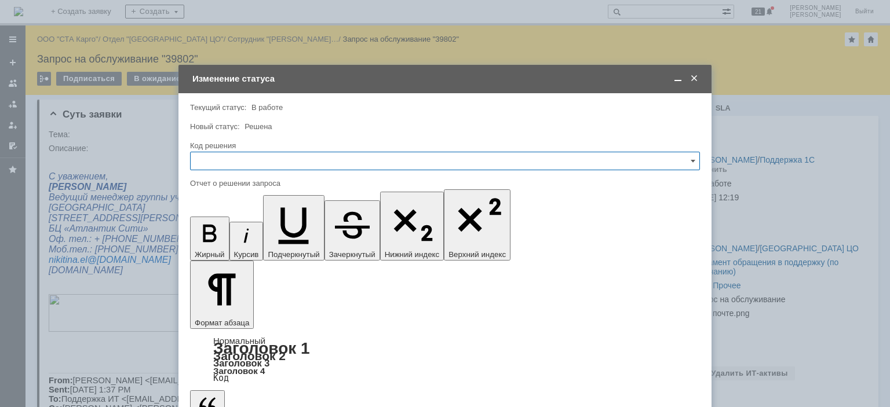
click at [280, 159] on input "text" at bounding box center [445, 161] width 510 height 19
click at [258, 302] on span "По просьбе инициатора" at bounding box center [445, 302] width 495 height 9
type input "По просьбе инициатора"
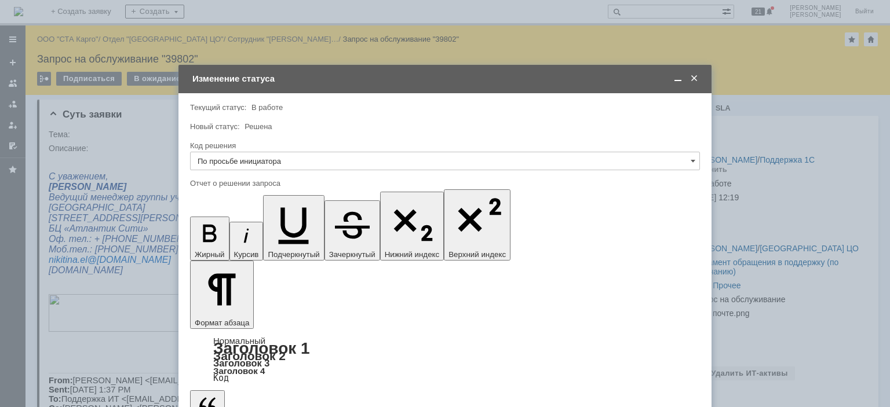
type input "По просьбе инициатора"
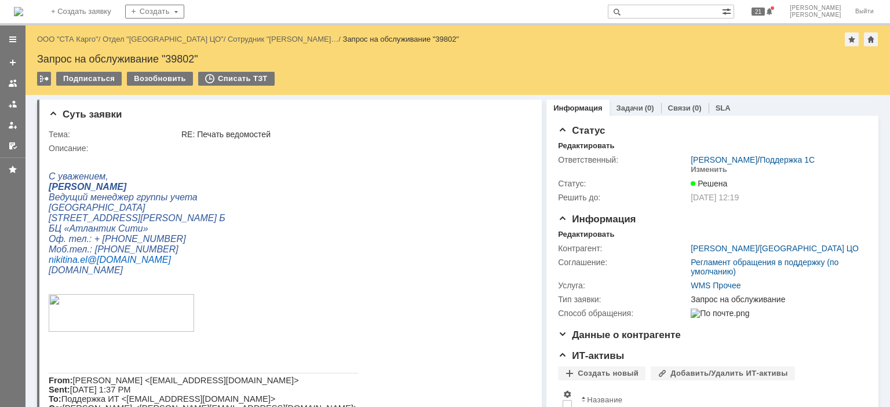
scroll to position [0, 0]
